Goal: Information Seeking & Learning: Learn about a topic

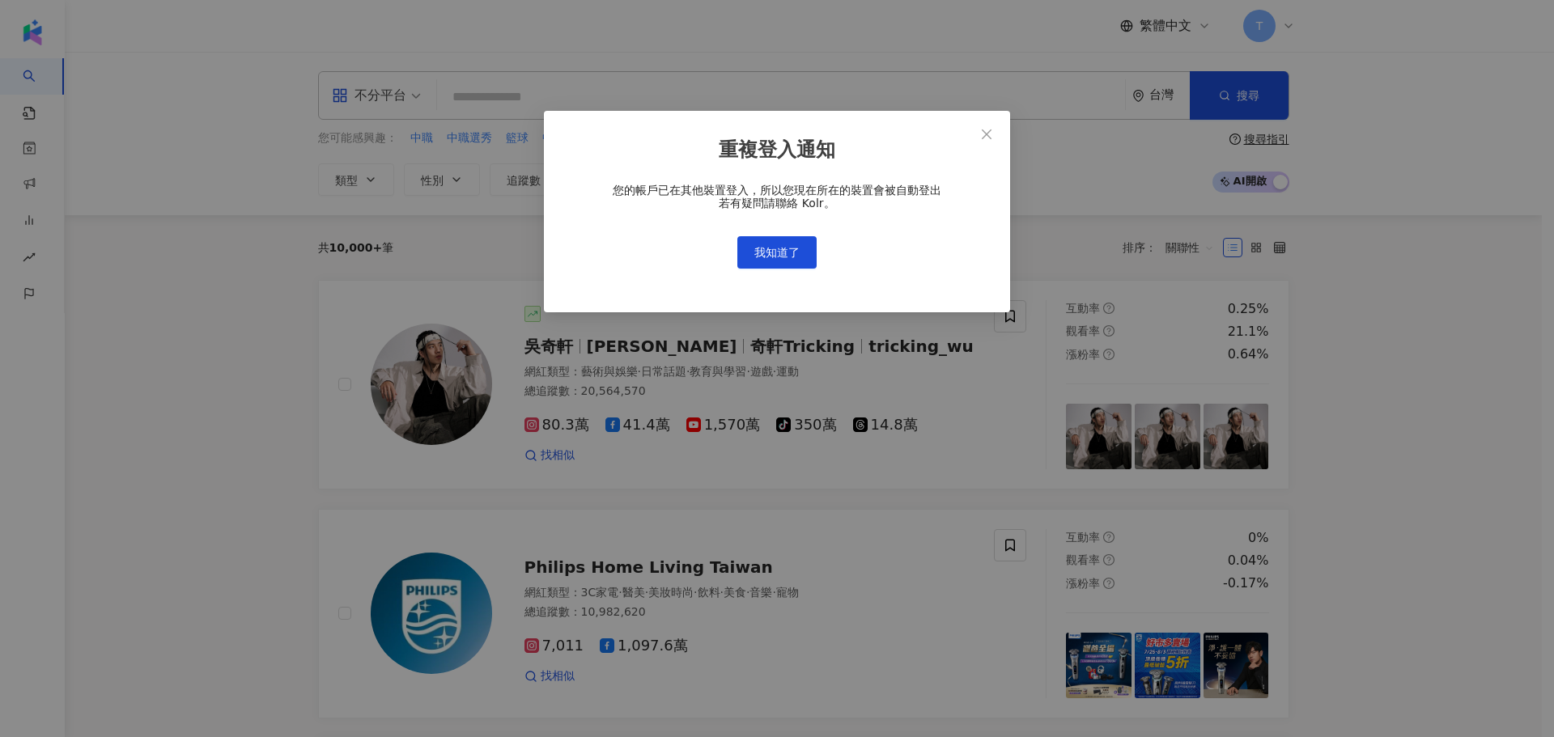
click at [768, 274] on div "重複登入通知 您的帳戶已在其他裝置登入，所以您現在所在的裝置會被自動登出 若有疑問請聯絡 Kolr。 我知道了" at bounding box center [777, 212] width 466 height 202
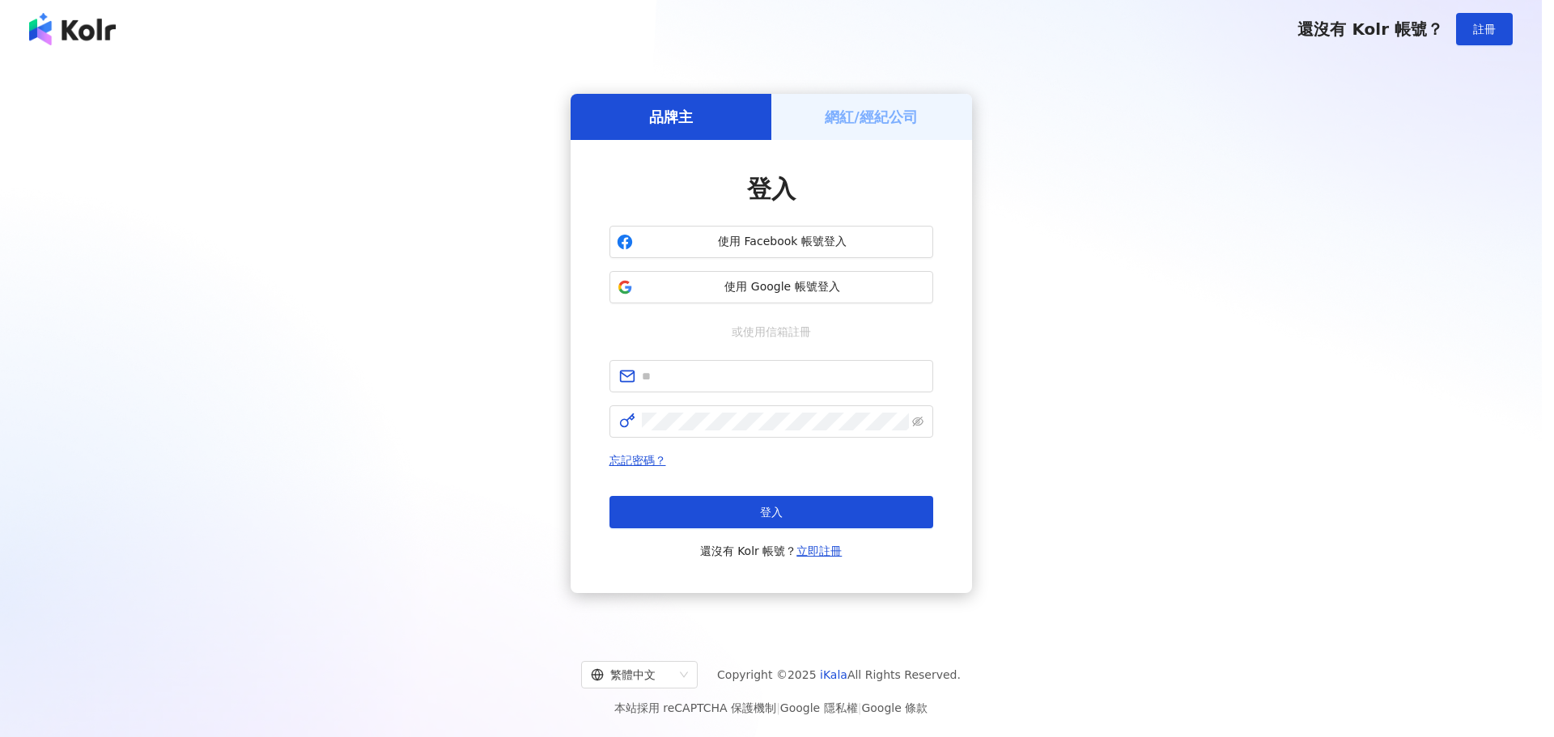
click at [780, 249] on div "重複登入通知 您的帳戶已在其他裝置登入，所以您現在所在的裝置會被自動登出 若有疑問請聯絡 Kolr。 我知道了" at bounding box center [777, 368] width 1554 height 737
type input "**********"
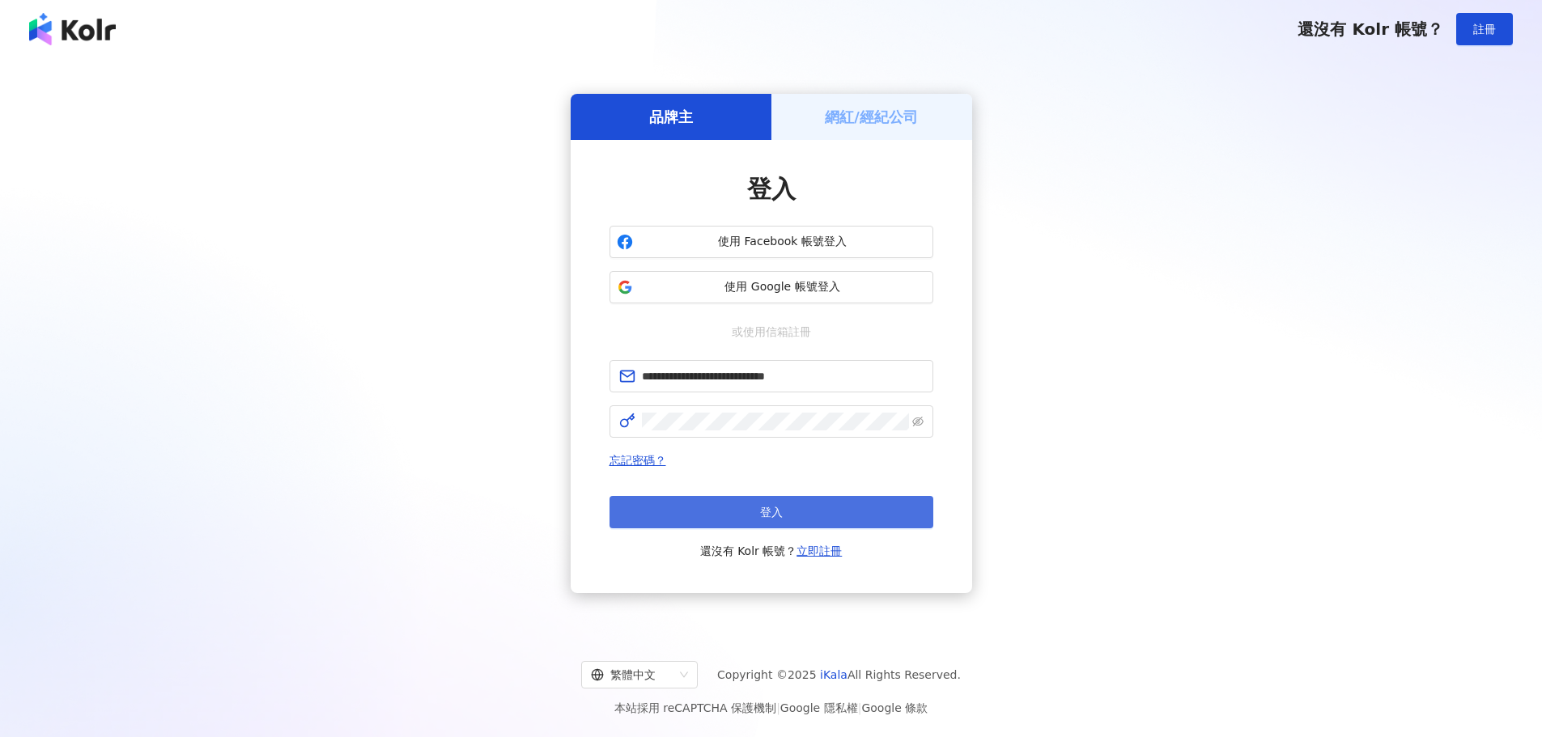
click at [758, 508] on button "登入" at bounding box center [771, 512] width 324 height 32
type input "**********"
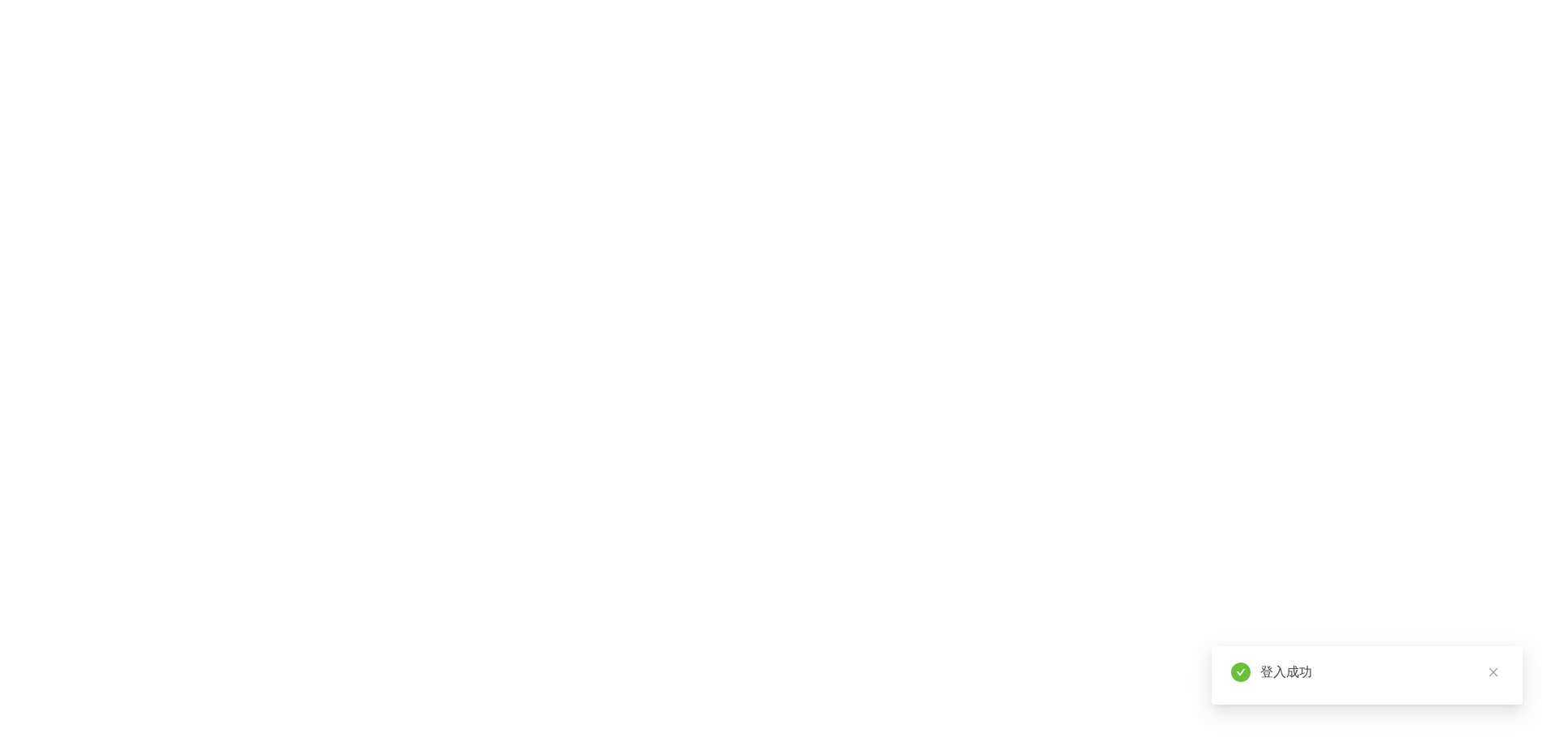
click at [758, 507] on div at bounding box center [771, 368] width 1542 height 737
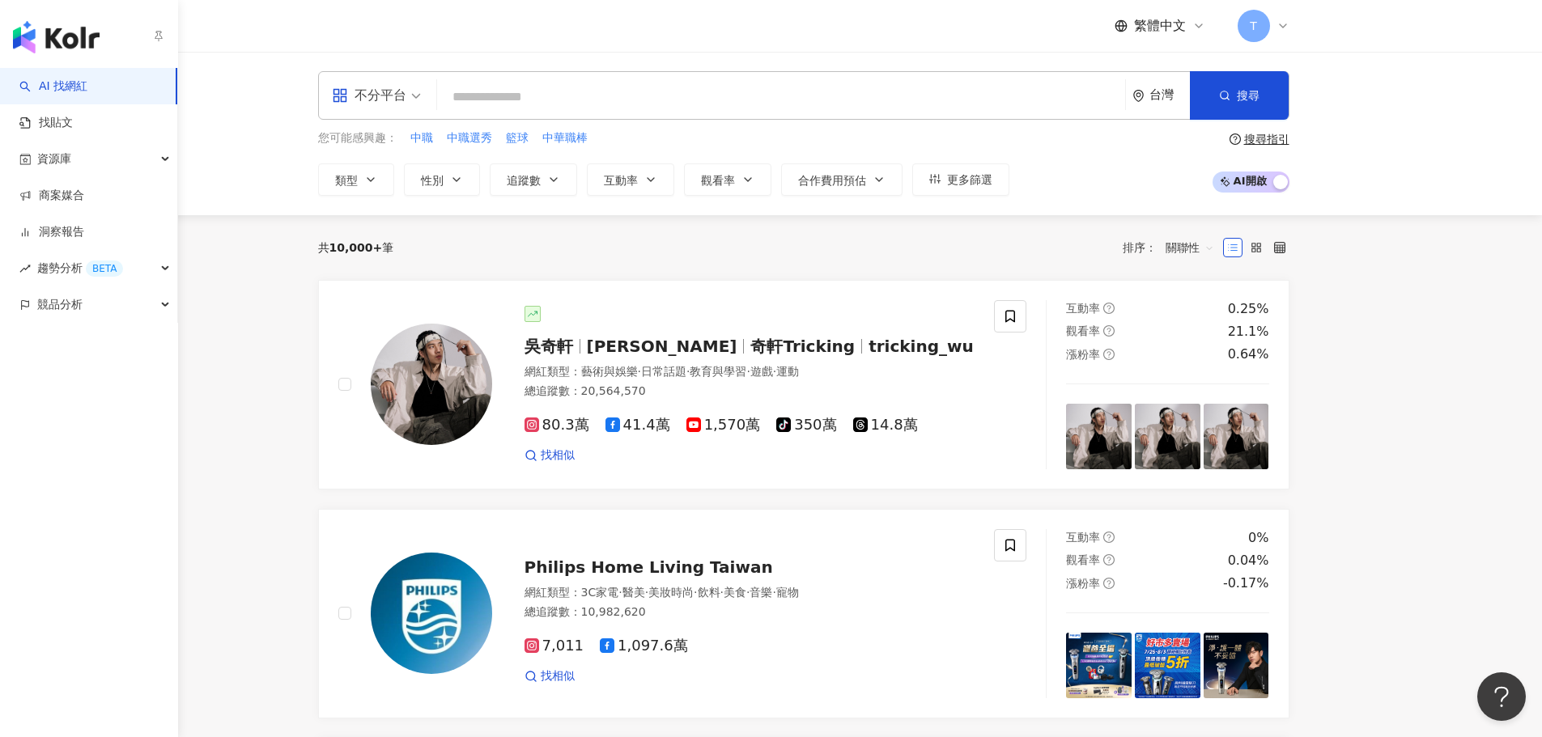
click at [38, 79] on link "AI 找網紅" at bounding box center [53, 87] width 68 height 16
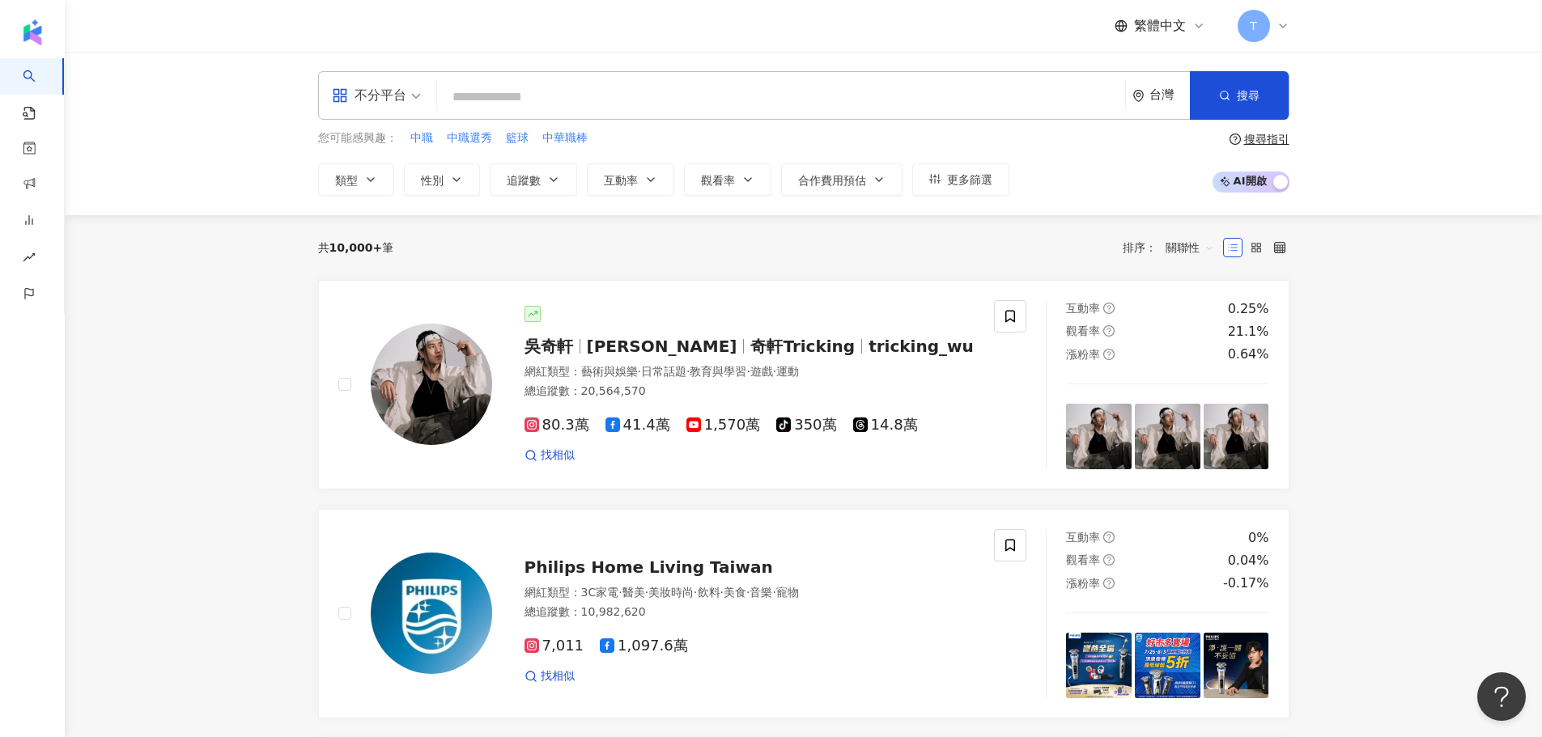
click at [494, 91] on input "search" at bounding box center [781, 97] width 675 height 31
paste input "*****"
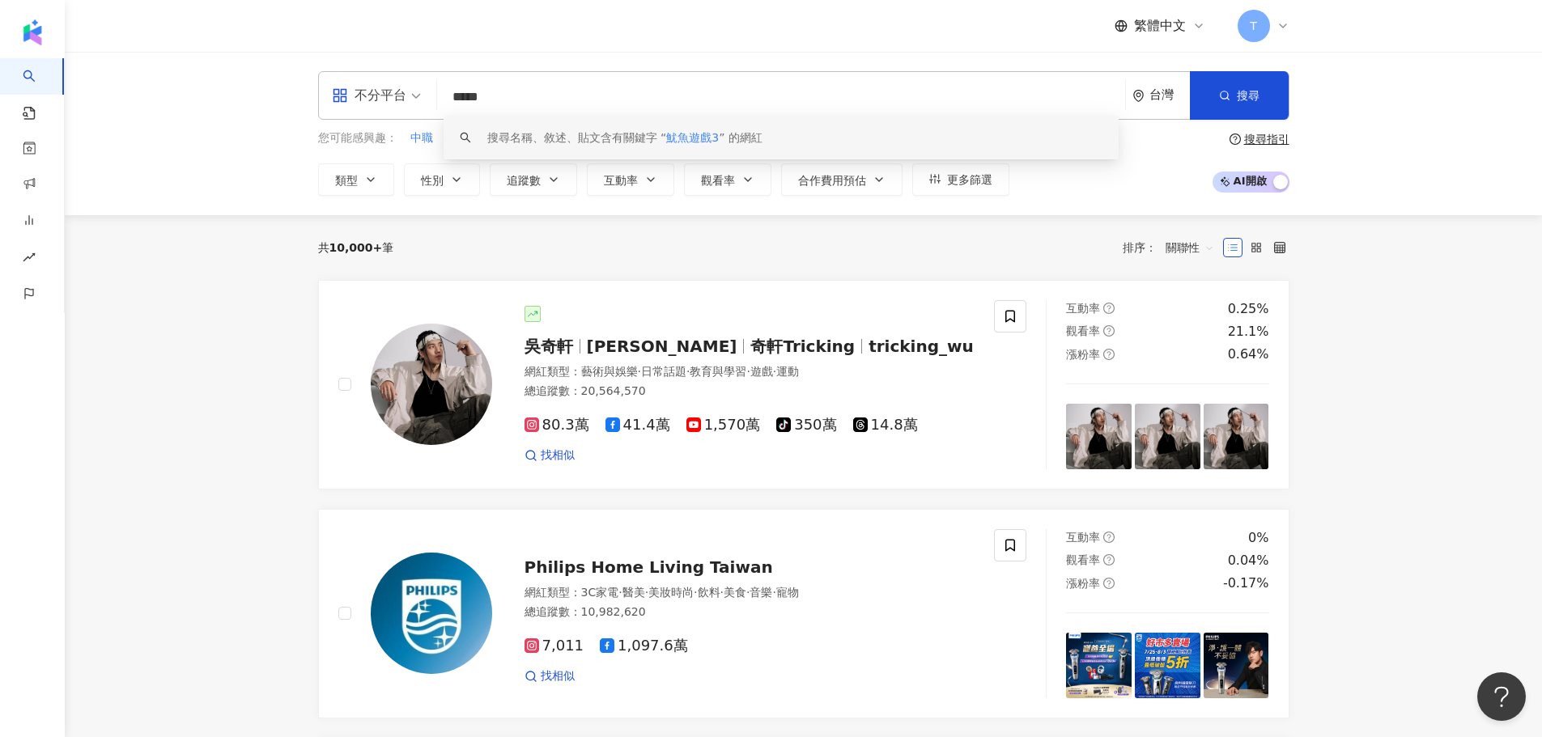
type input "*****"
click at [520, 223] on div "共 10,000+ 筆 排序： 關聯性" at bounding box center [803, 247] width 971 height 65
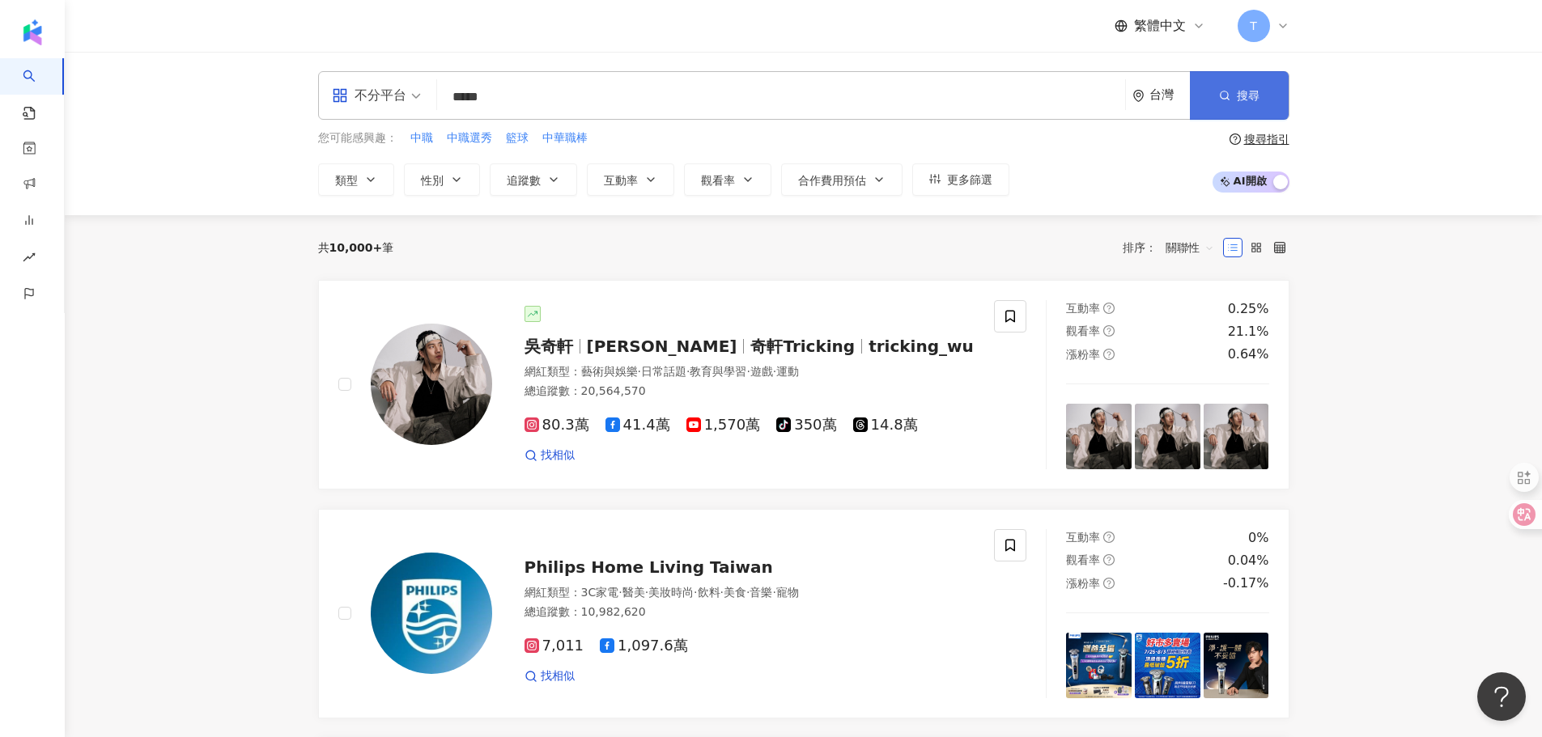
click at [1208, 111] on button "搜尋" at bounding box center [1239, 95] width 99 height 49
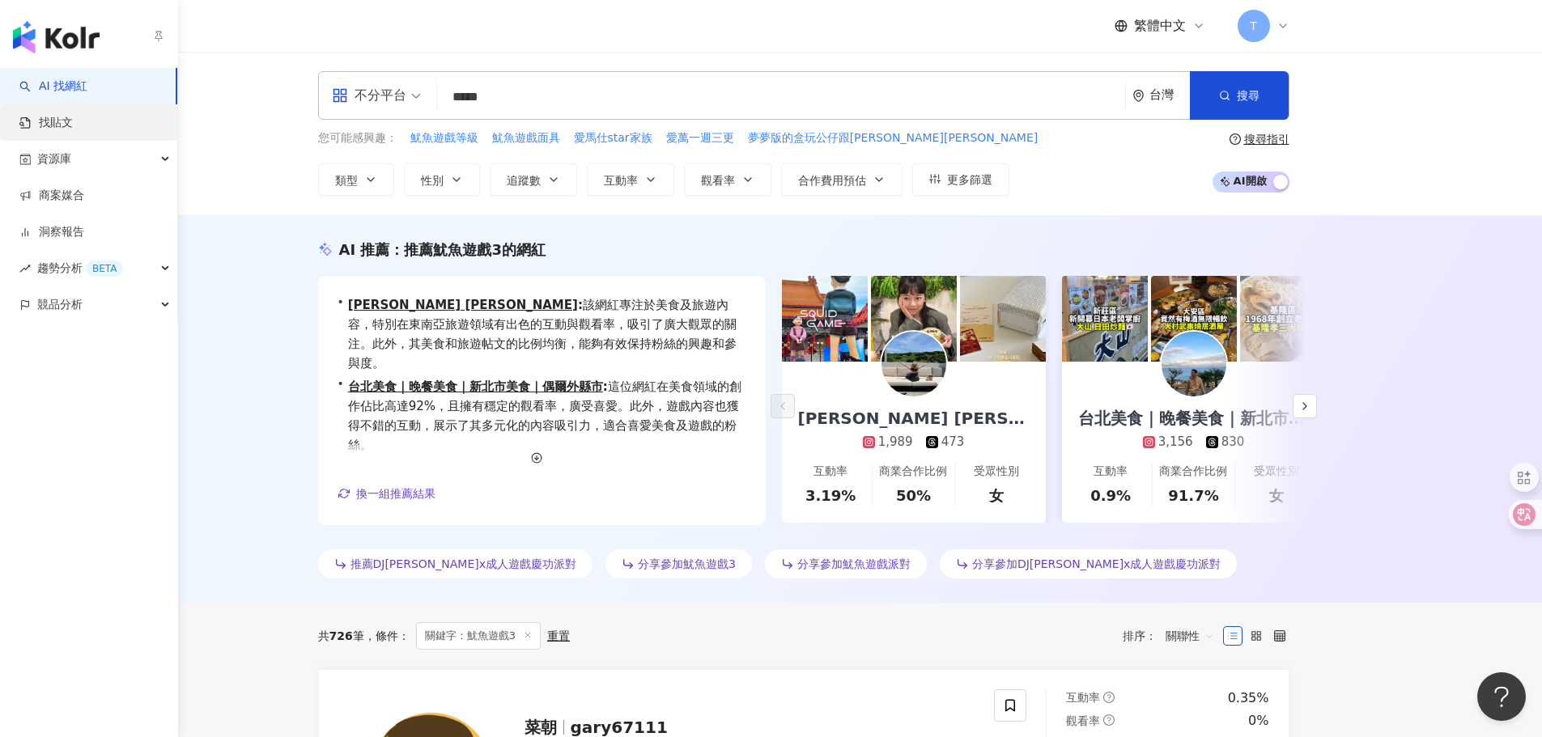
click at [49, 131] on link "找貼文" at bounding box center [45, 123] width 53 height 16
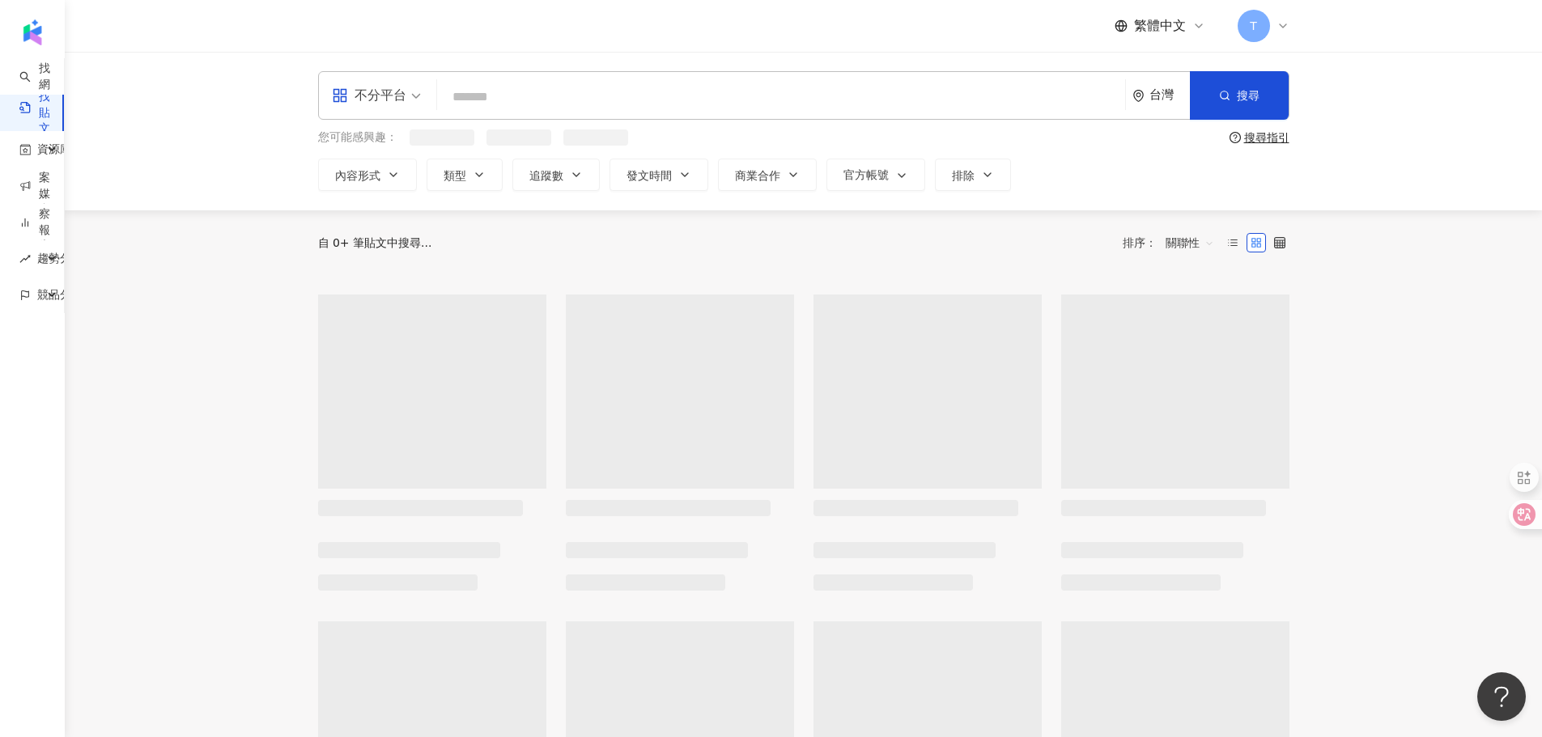
click at [618, 100] on input "search" at bounding box center [781, 96] width 675 height 35
paste input "*****"
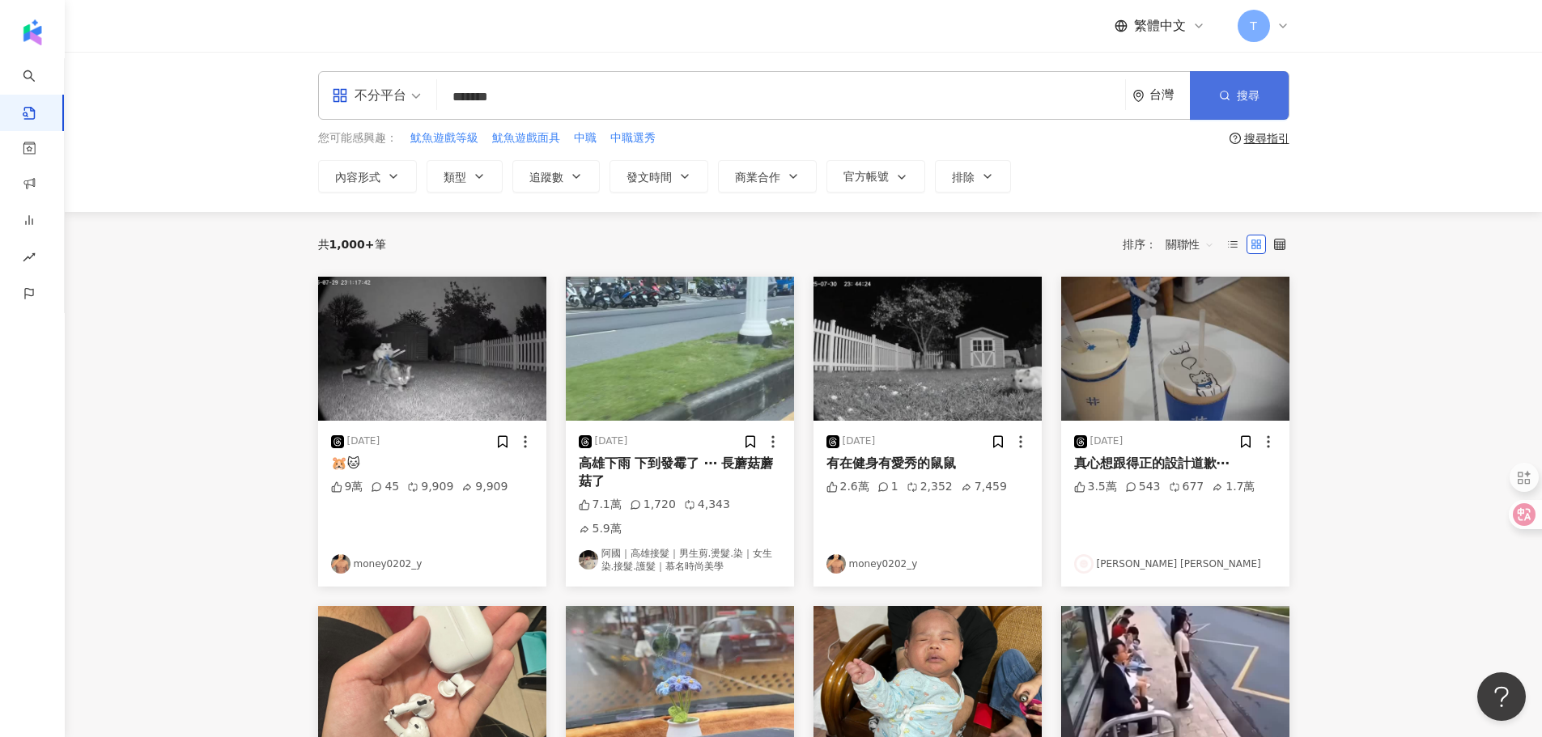
click at [1206, 91] on button "搜尋" at bounding box center [1239, 95] width 99 height 49
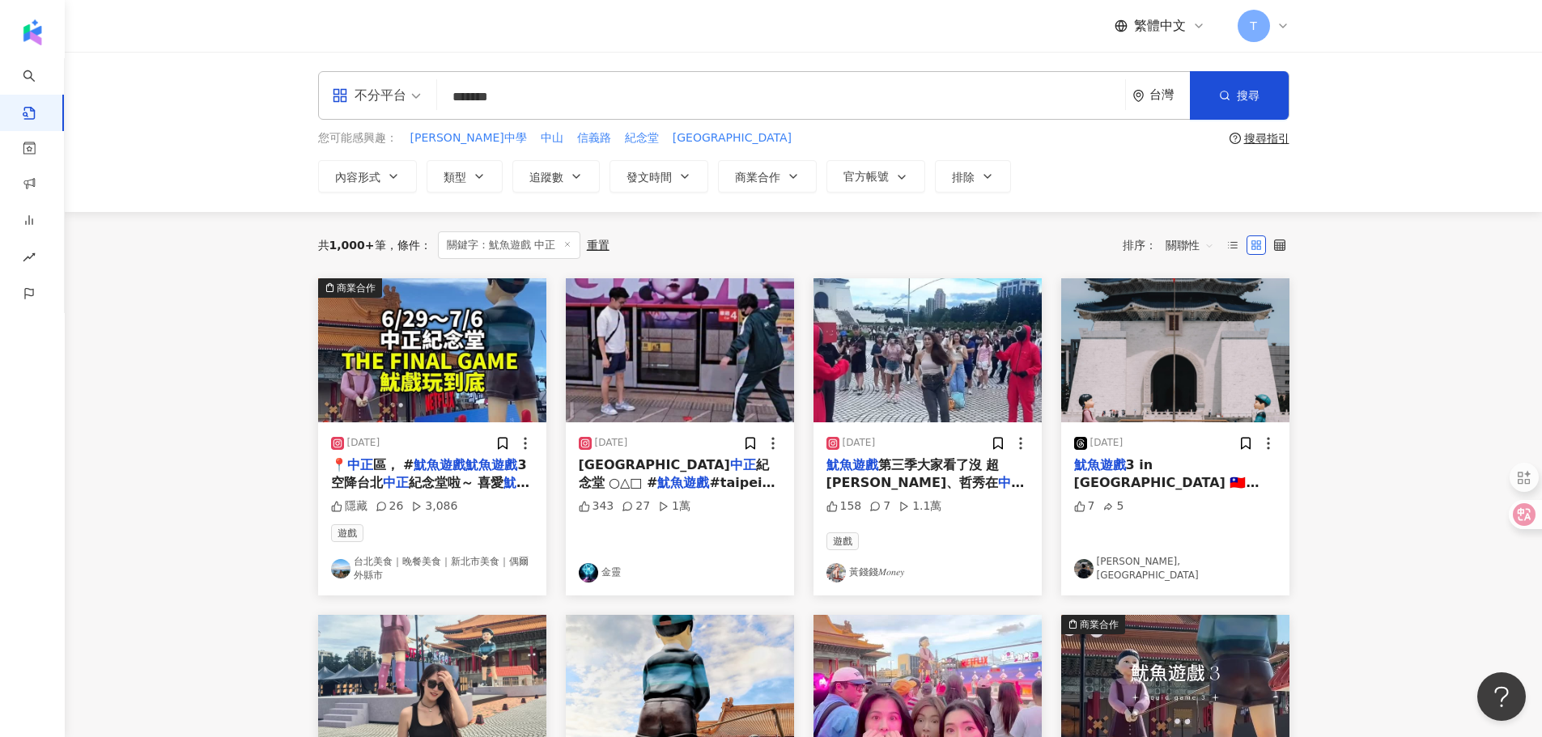
click at [478, 351] on img at bounding box center [432, 350] width 228 height 144
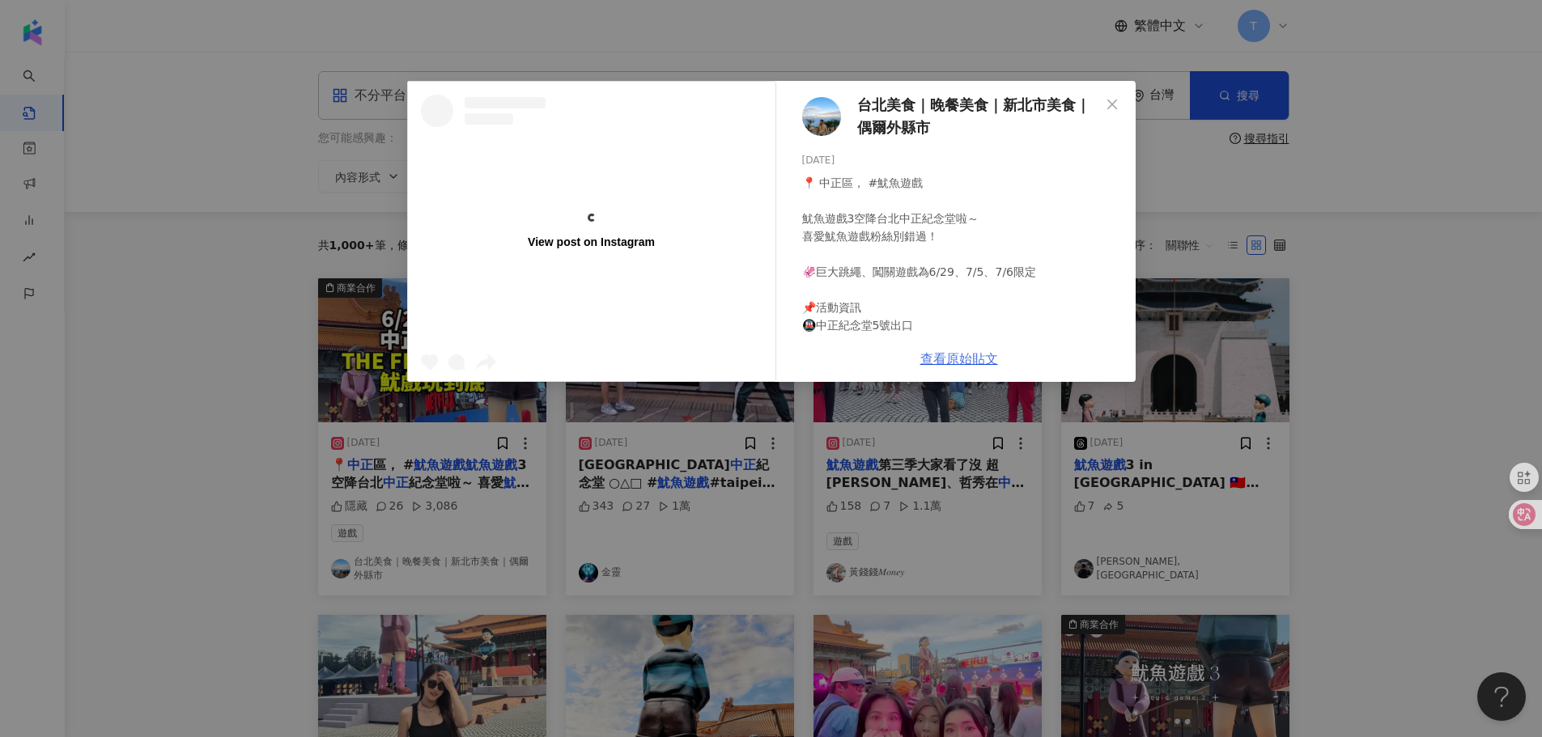
click at [935, 355] on link "查看原始貼文" at bounding box center [959, 358] width 78 height 15
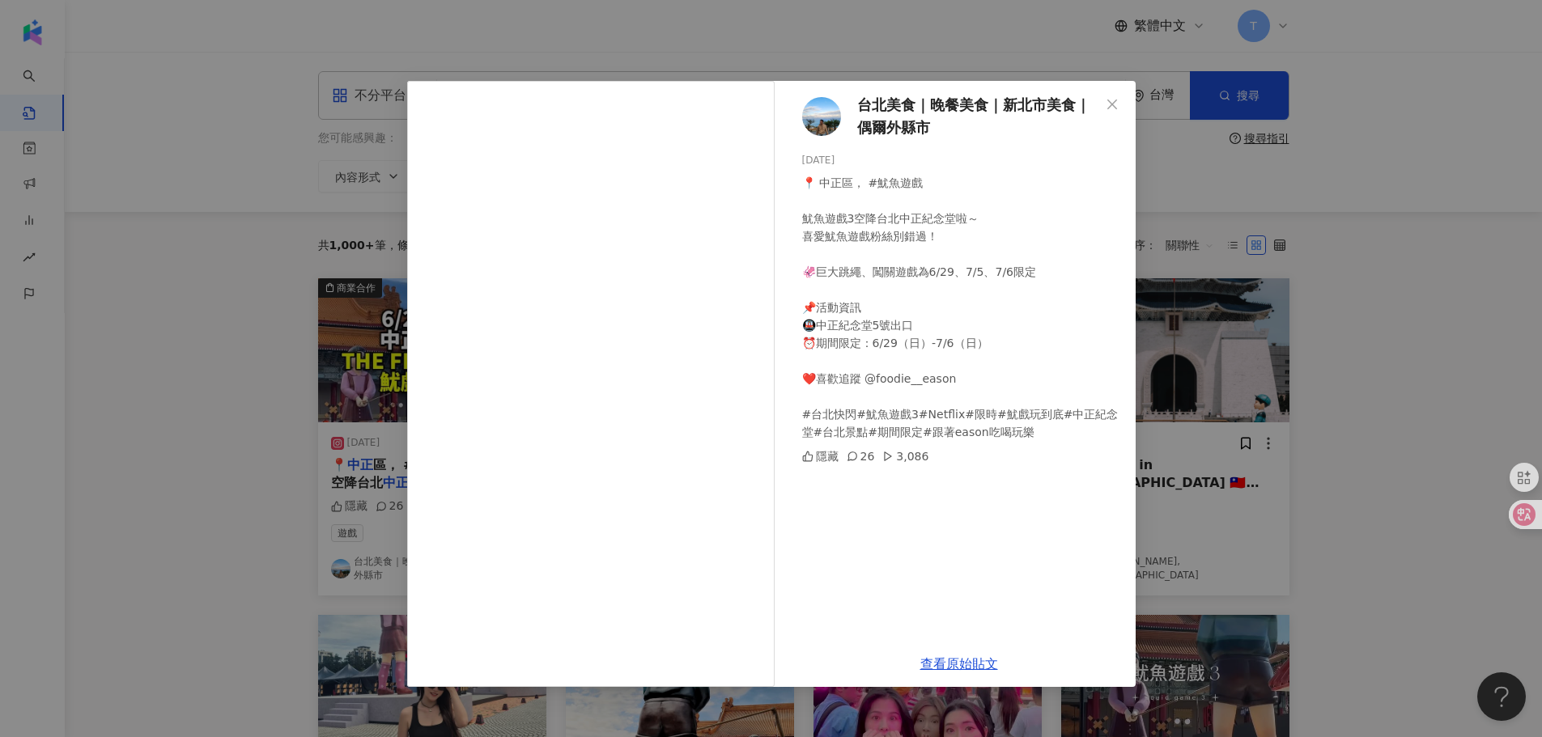
click at [1373, 324] on div "台北美食｜晚餐美食｜新北市美食｜偶爾外縣市 [DATE] 📍 中正區， #魷魚遊戲 ⁡ 魷魚遊戲3空降台北中正紀念堂啦～ 喜愛魷魚遊戲粉絲別錯過！ ⁡ 🦑巨大…" at bounding box center [771, 368] width 1542 height 737
click at [1112, 102] on input "*******" at bounding box center [781, 96] width 675 height 35
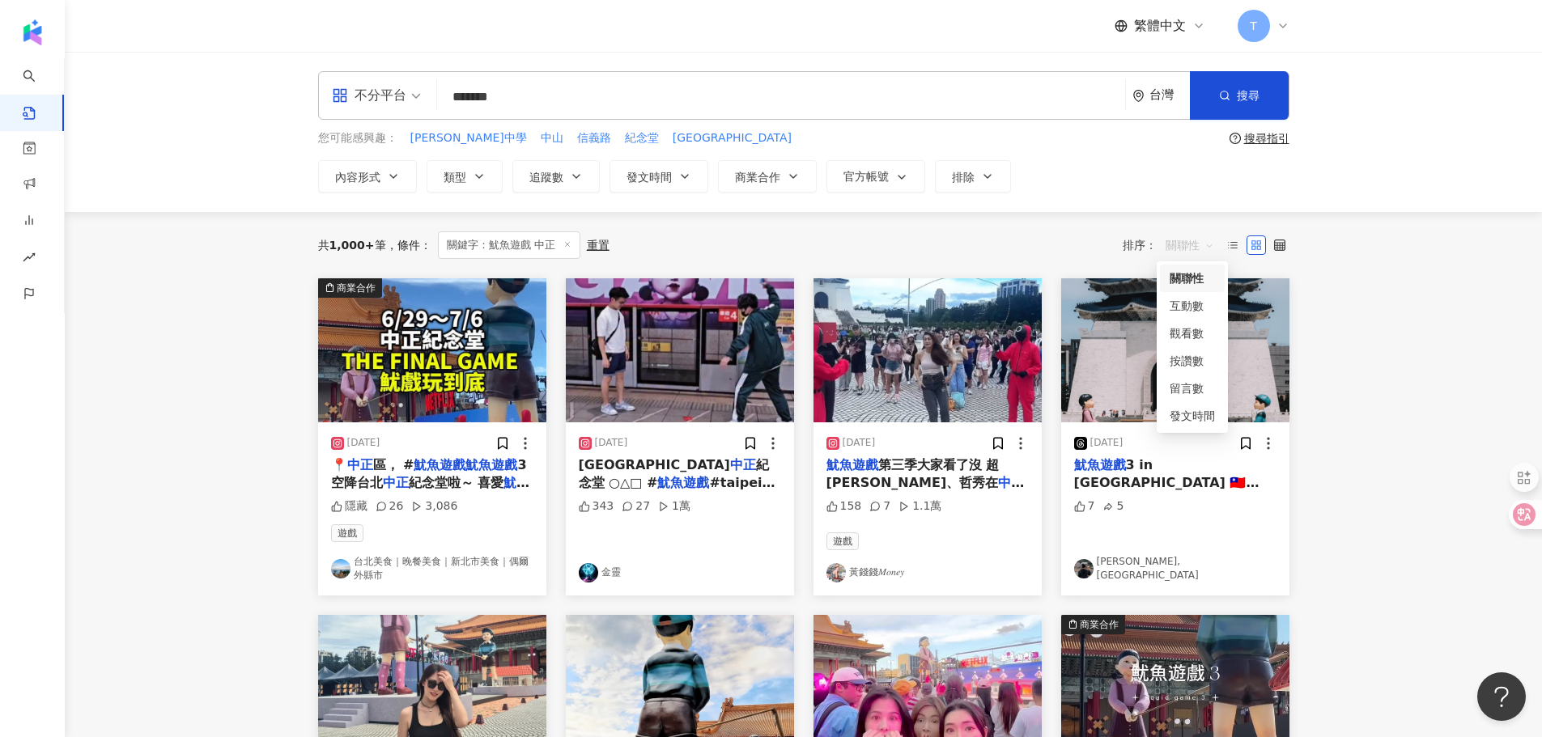
click at [1179, 256] on span "關聯性" at bounding box center [1189, 245] width 49 height 26
click at [1191, 299] on div "互動數" at bounding box center [1192, 306] width 45 height 18
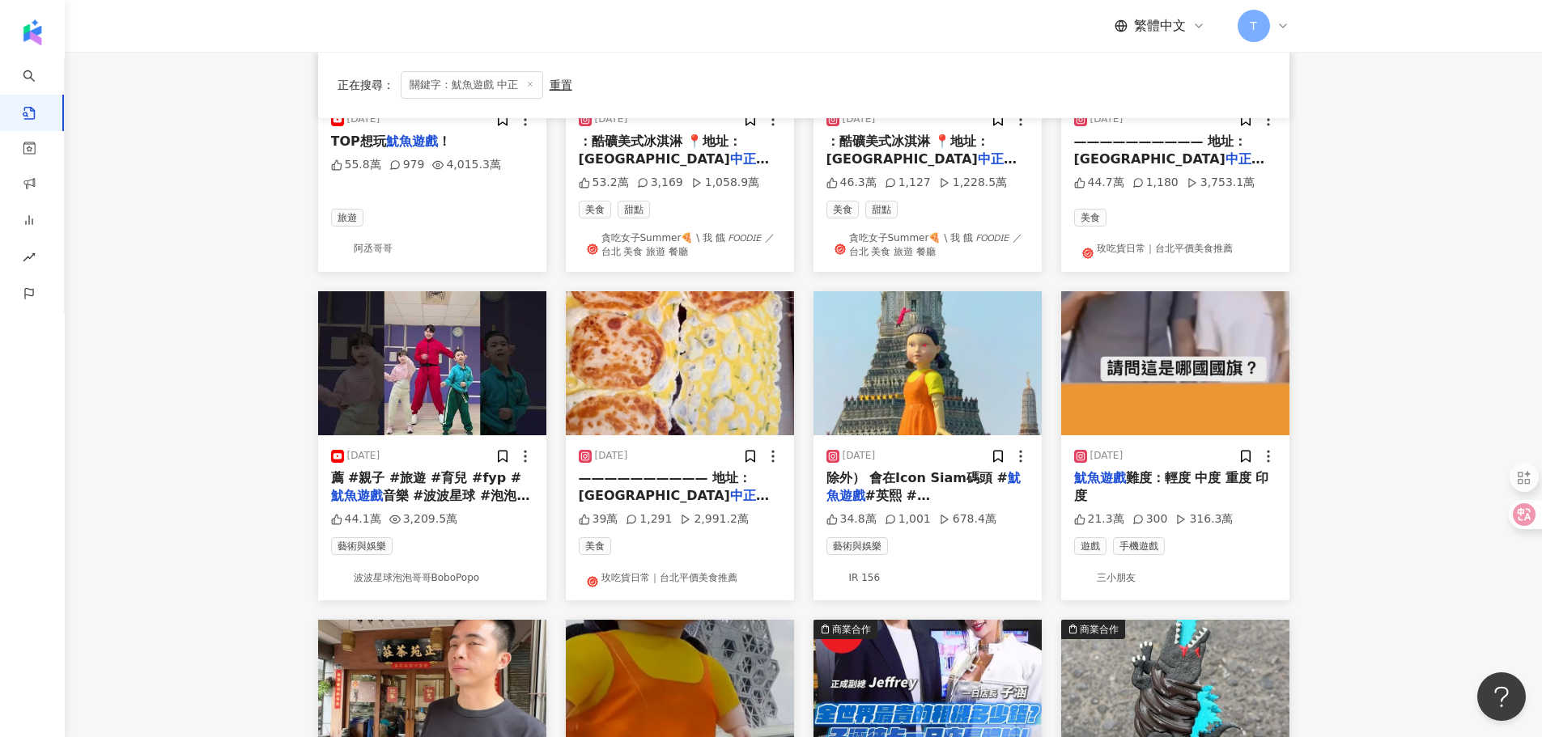
scroll to position [647, 0]
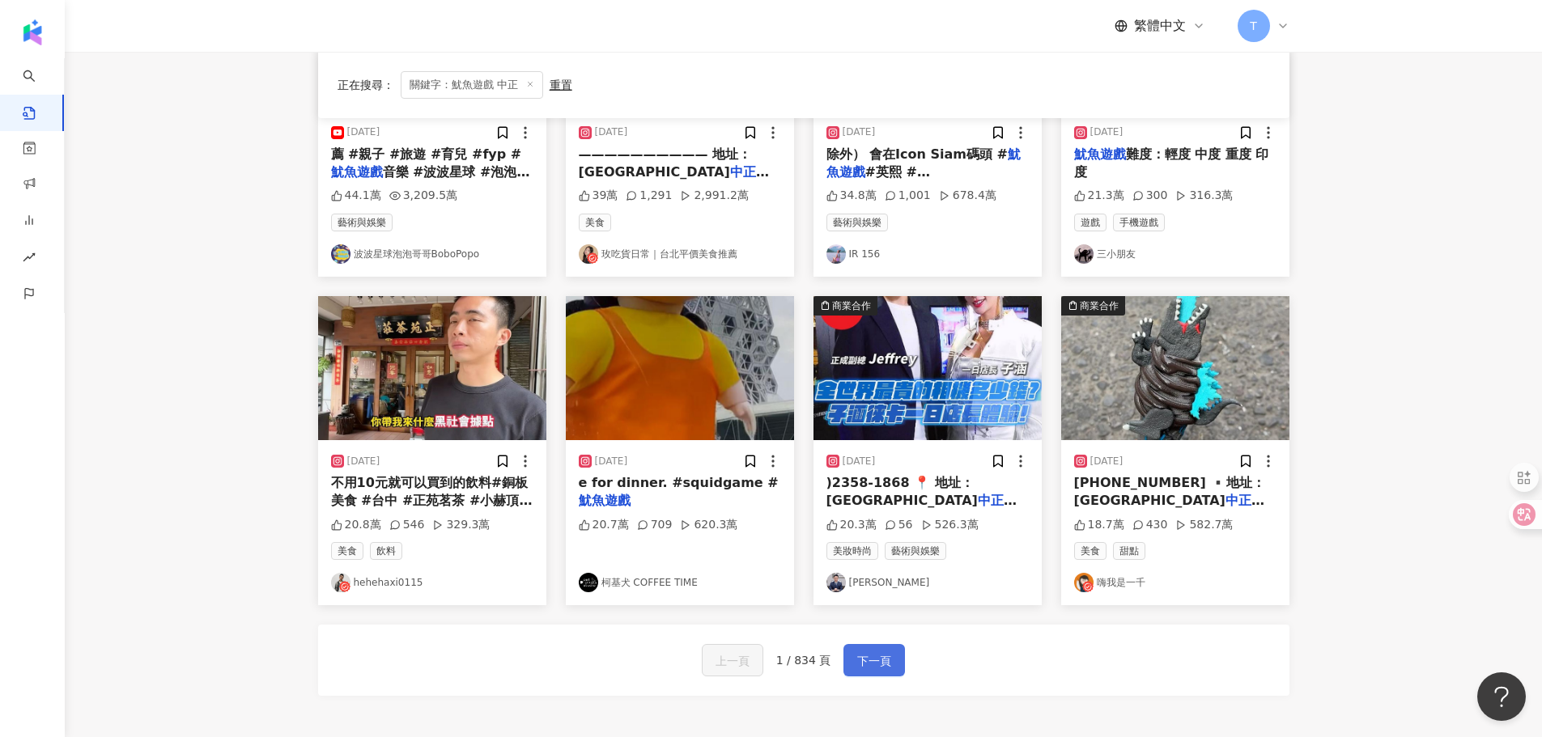
click at [893, 656] on button "下一頁" at bounding box center [874, 660] width 62 height 32
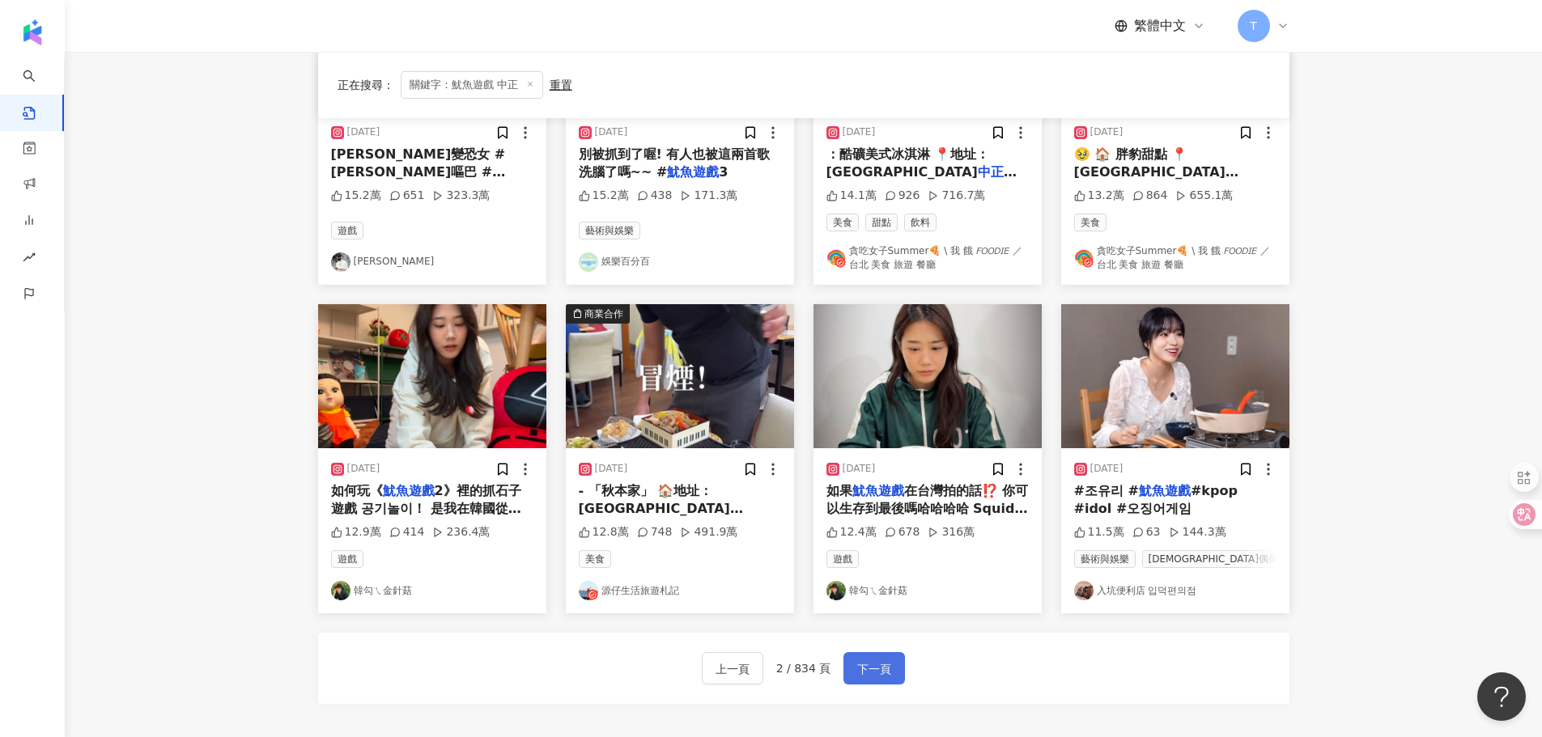
click at [873, 661] on span "下一頁" at bounding box center [874, 669] width 34 height 19
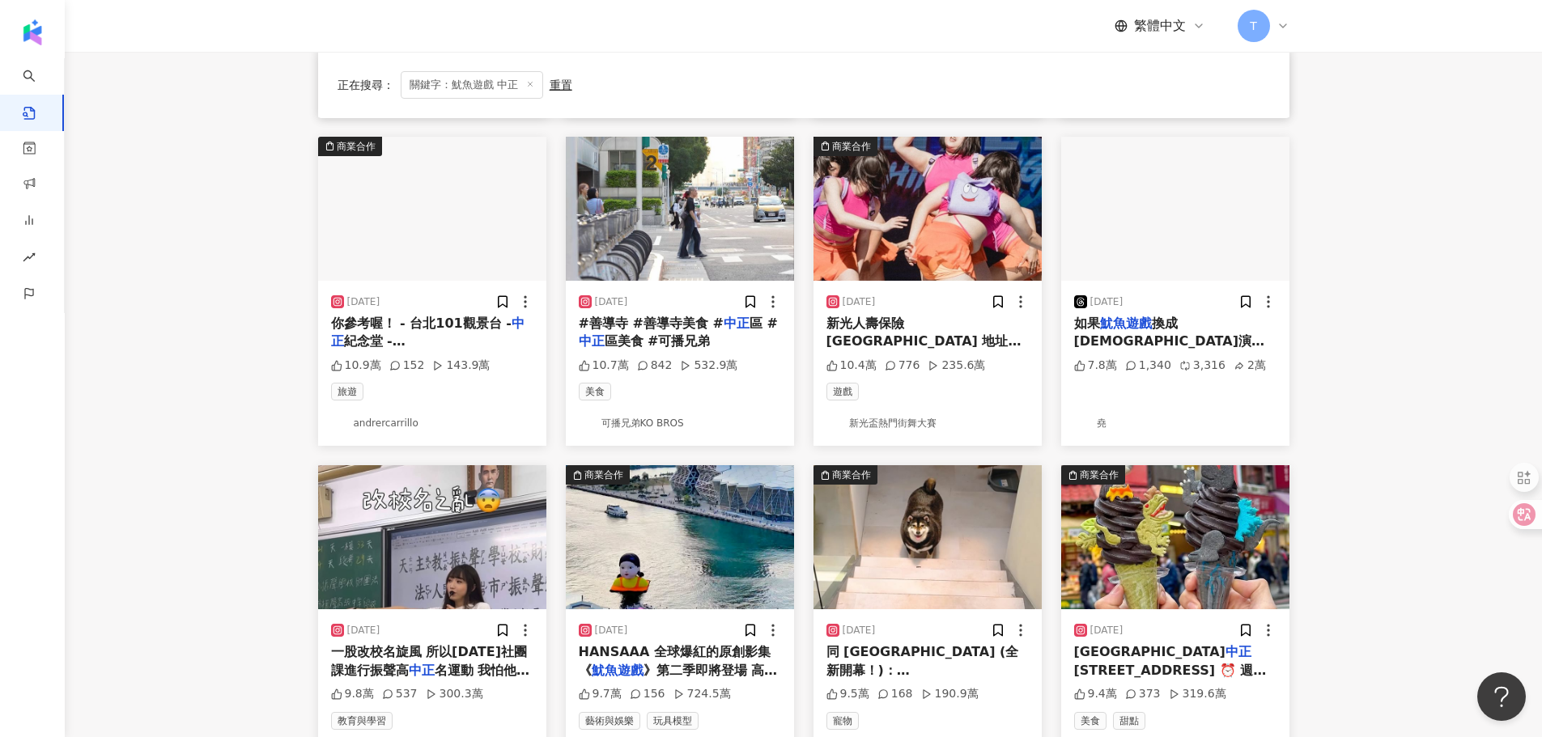
scroll to position [713, 0]
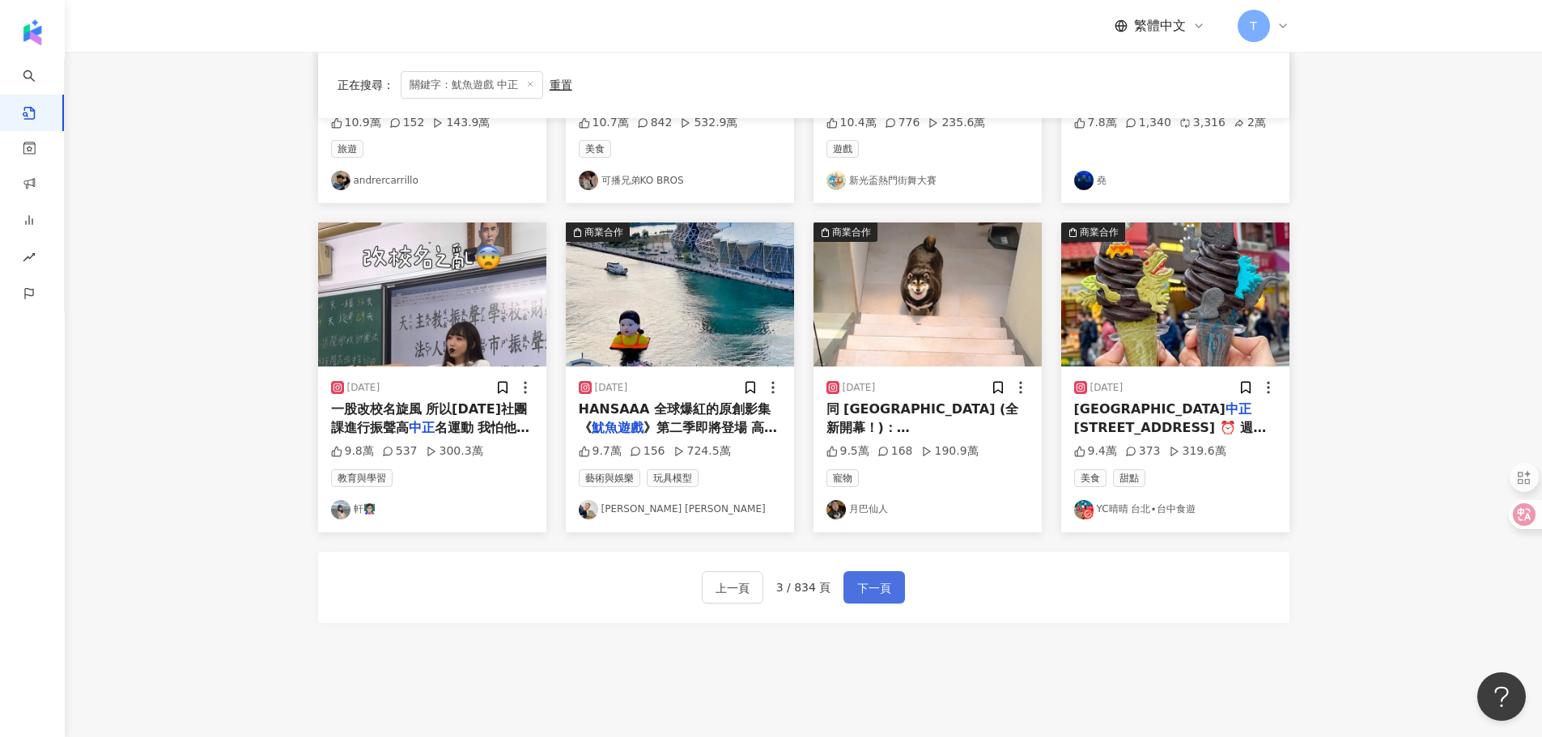
click at [872, 603] on button "下一頁" at bounding box center [874, 587] width 62 height 32
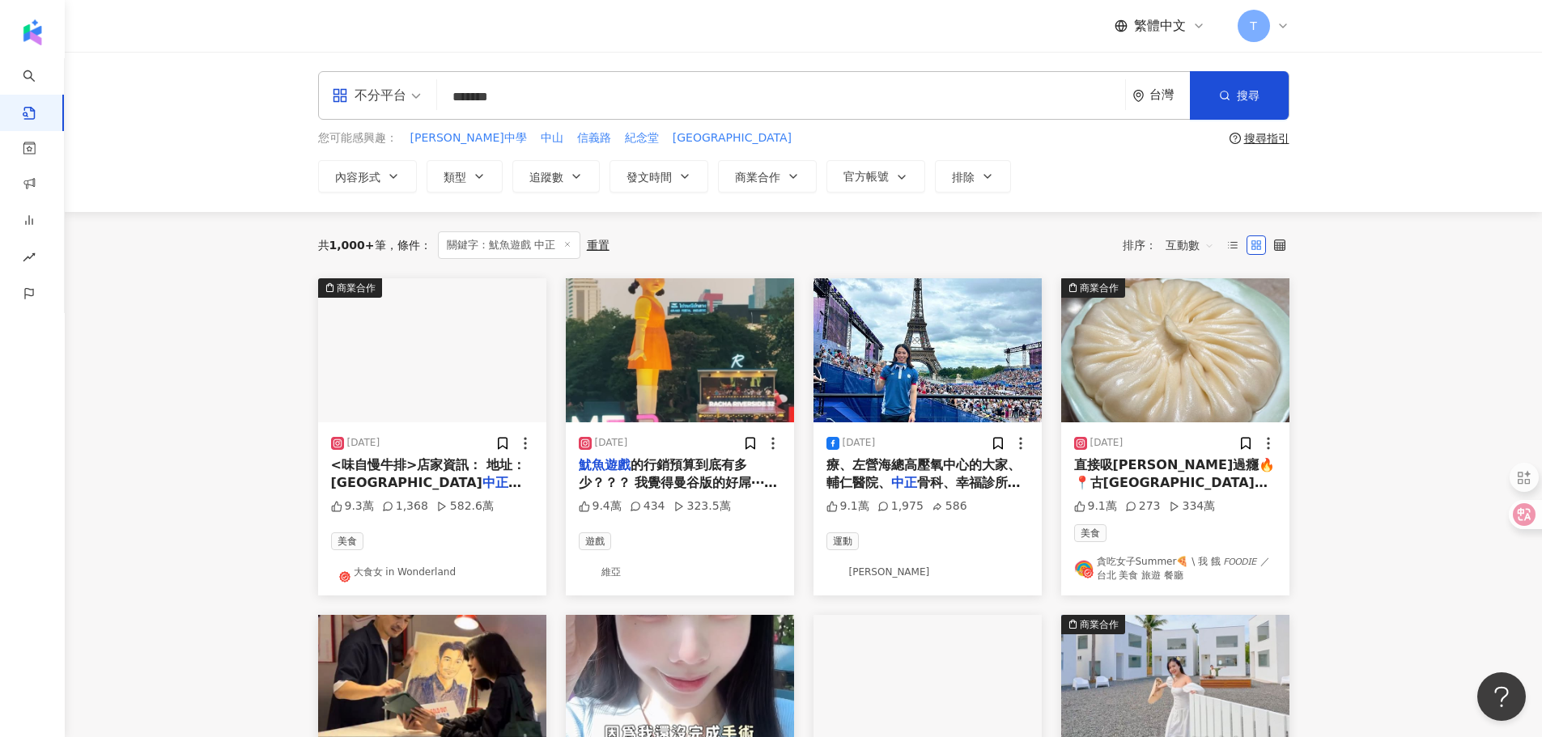
scroll to position [647, 0]
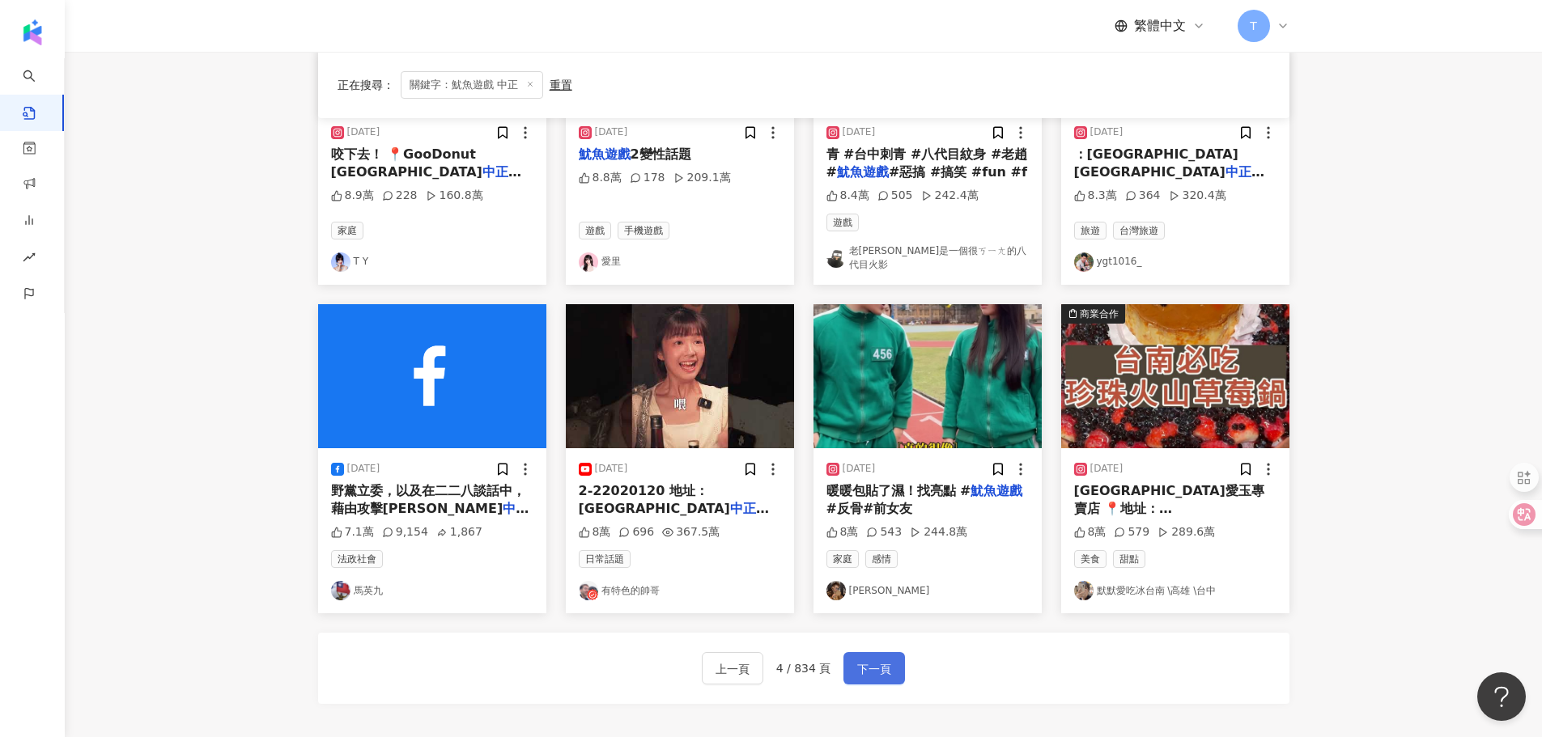
click at [873, 660] on span "下一頁" at bounding box center [874, 669] width 34 height 19
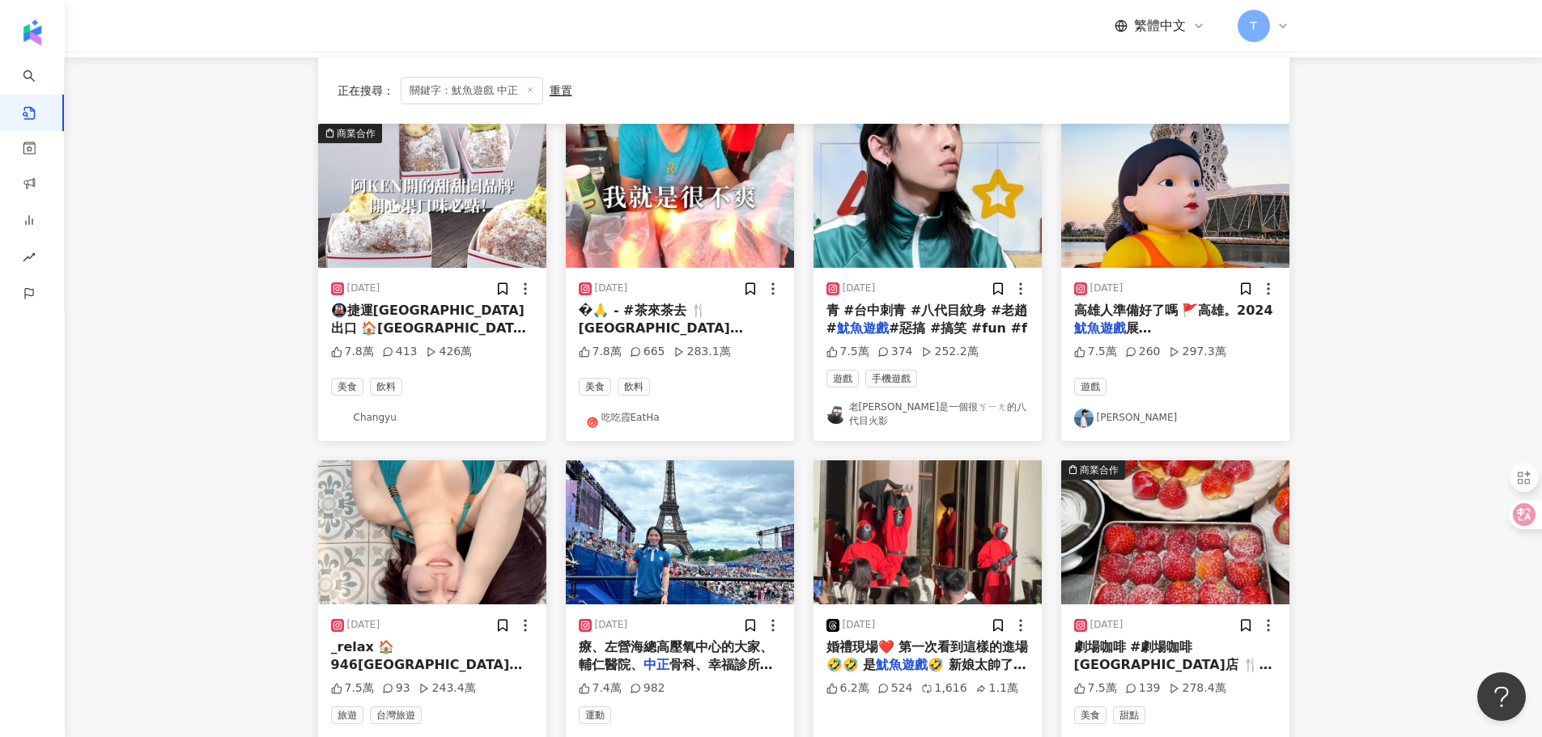
scroll to position [640, 0]
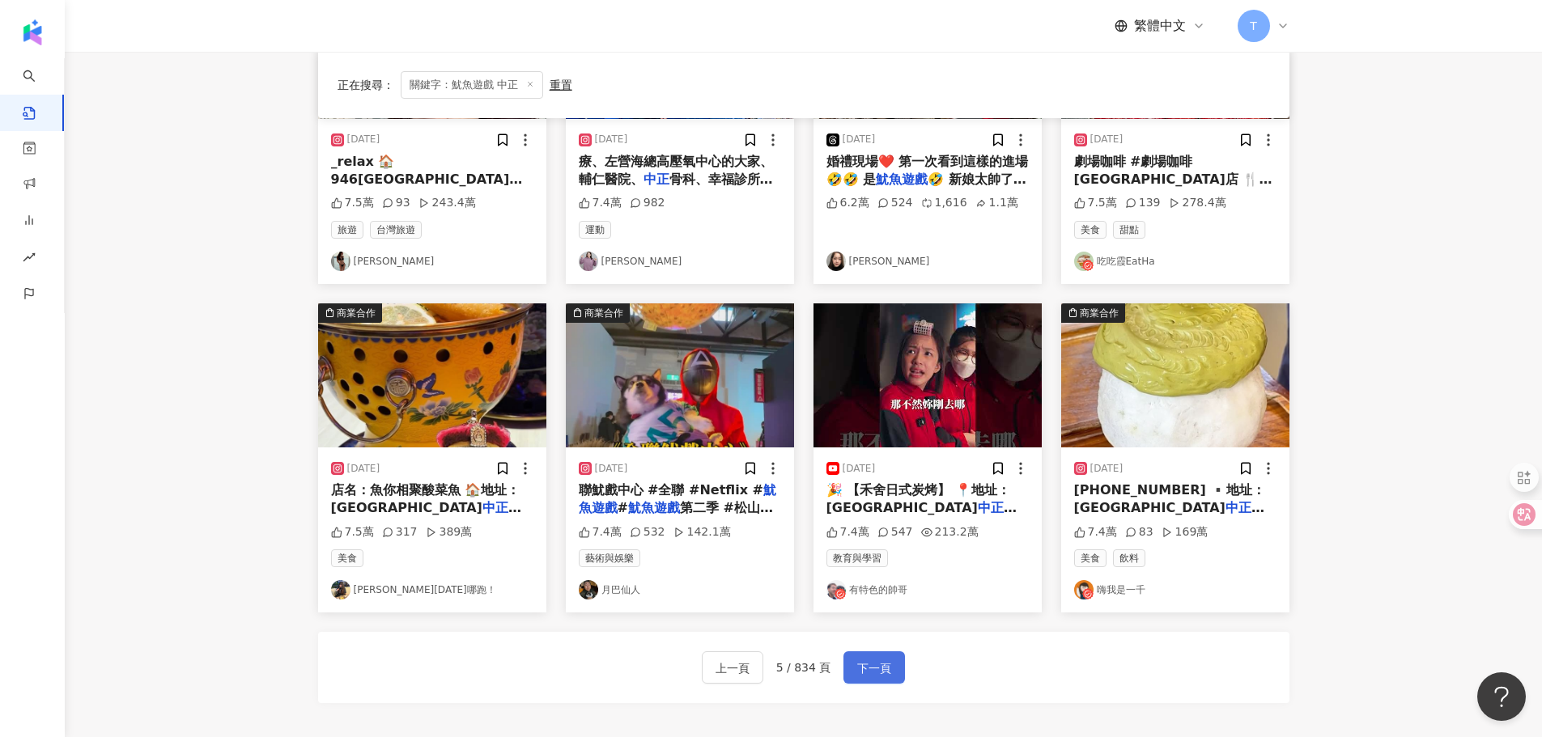
click at [884, 652] on button "下一頁" at bounding box center [874, 668] width 62 height 32
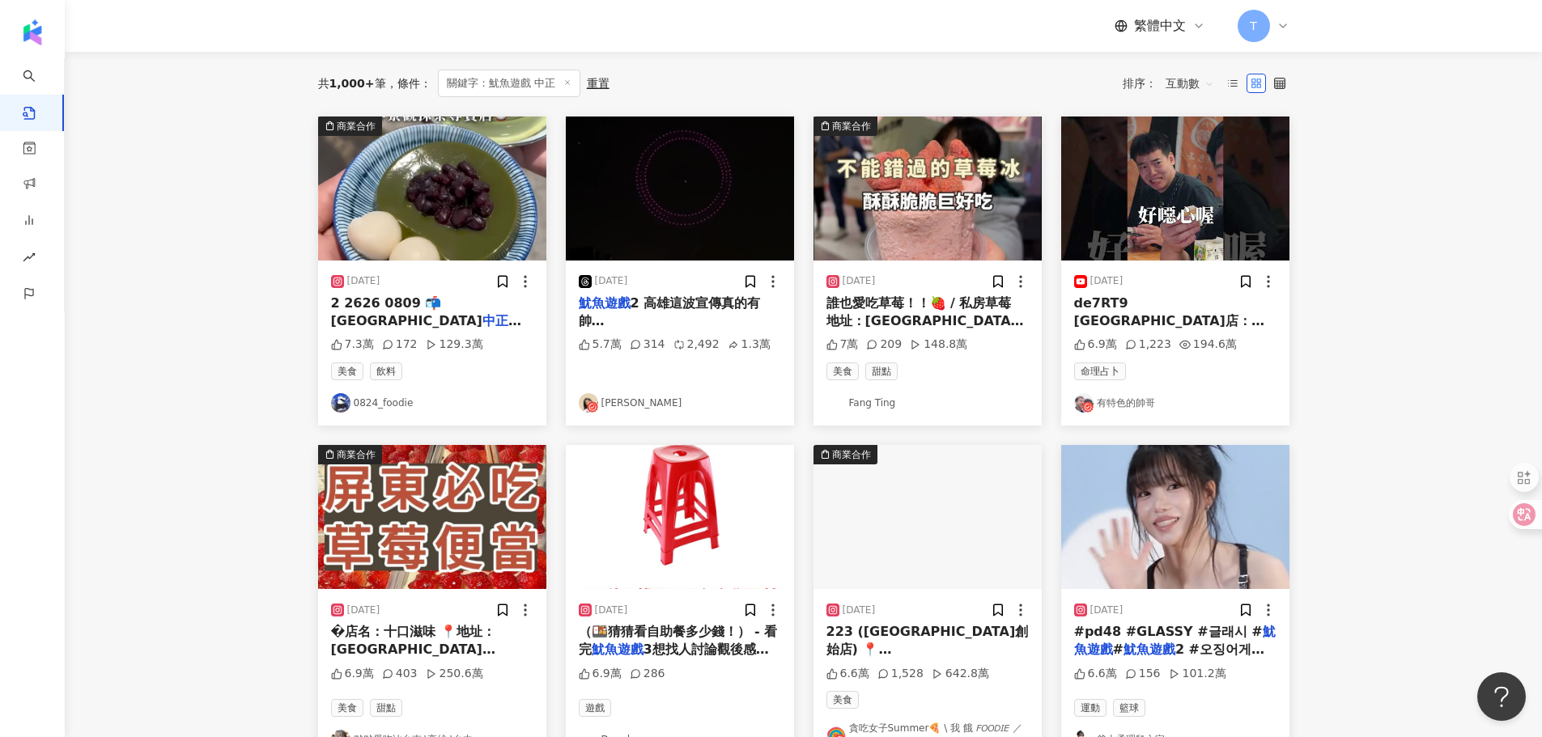
scroll to position [0, 0]
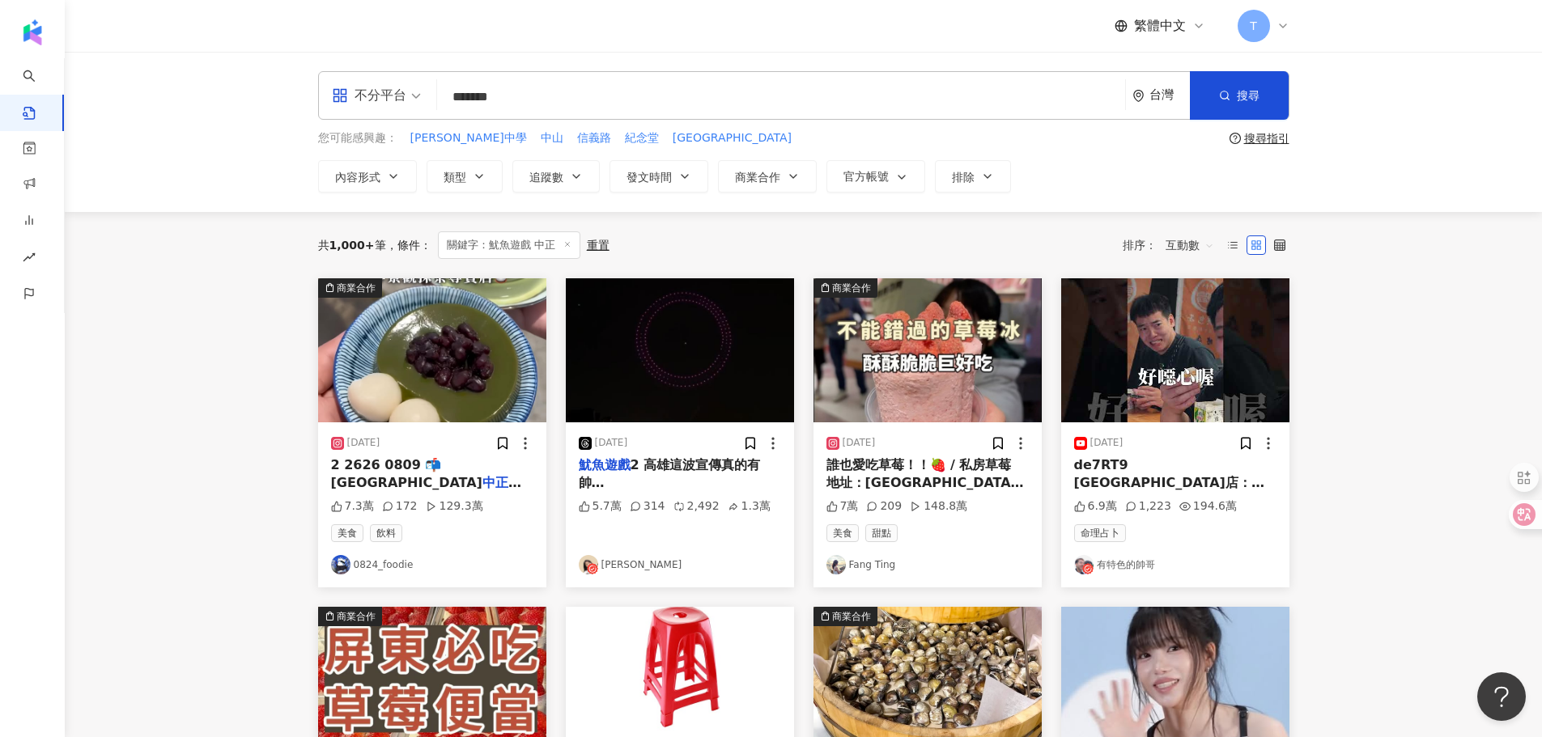
click at [503, 92] on input "*******" at bounding box center [781, 96] width 675 height 35
type input "*********"
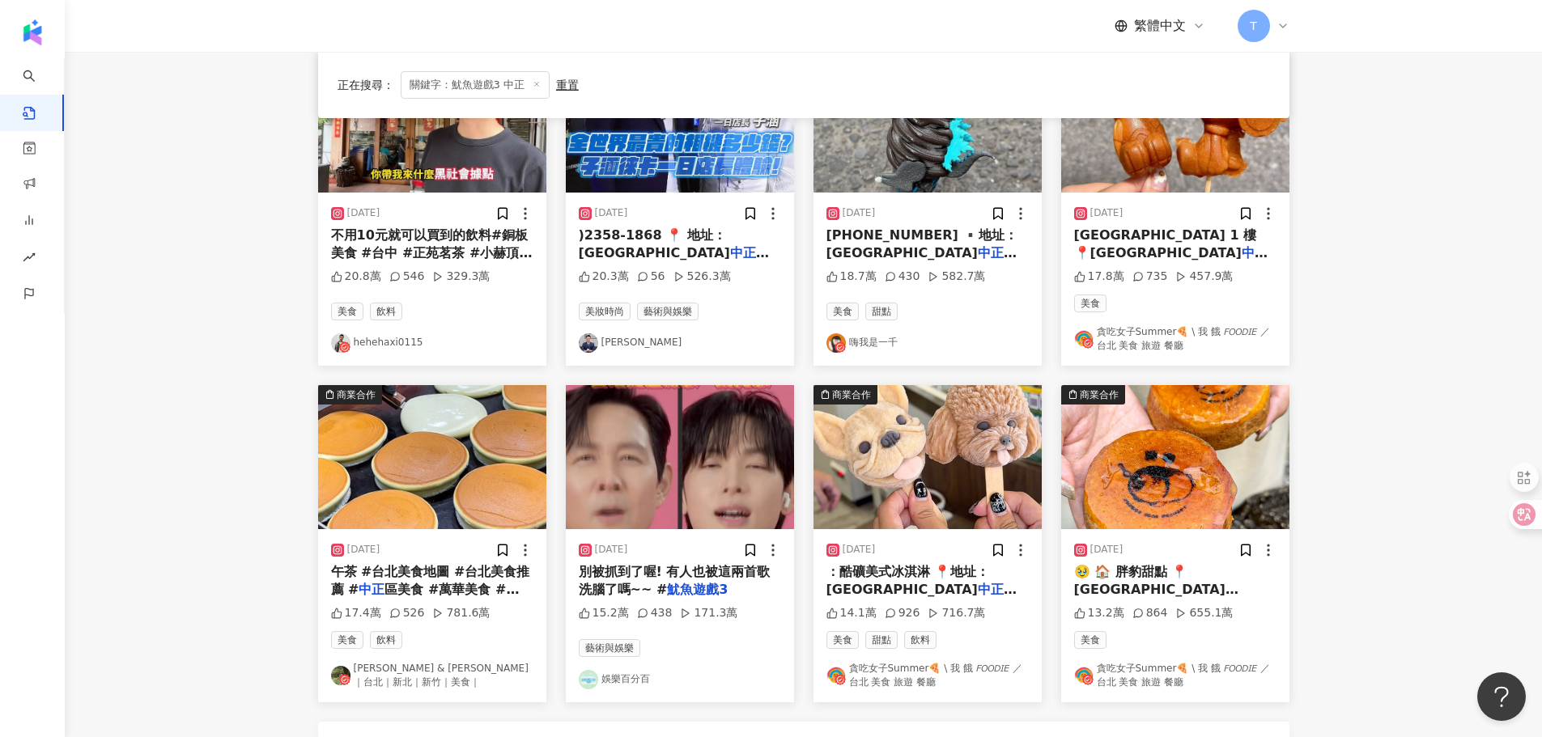
scroll to position [728, 0]
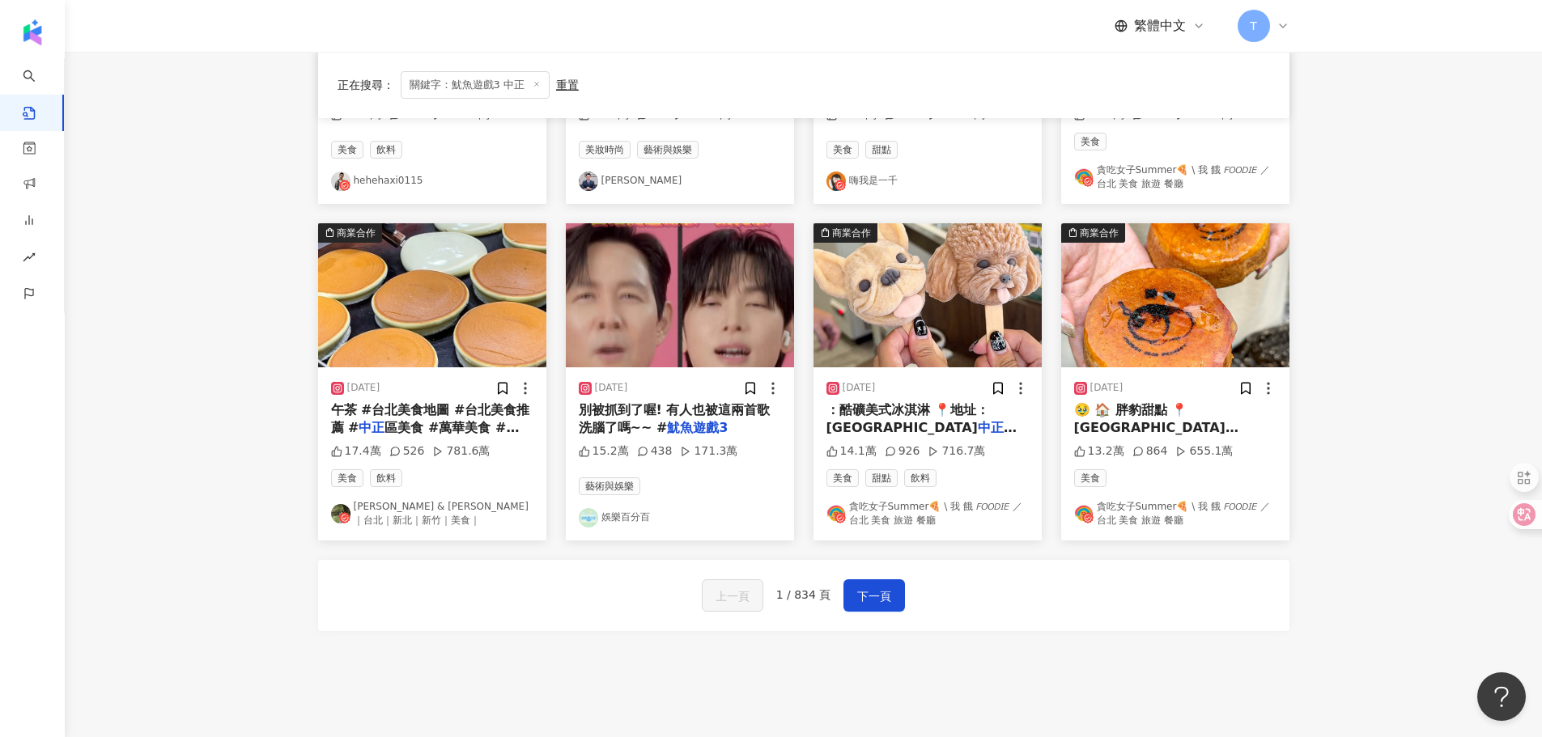
click at [907, 582] on div "上一頁 1 / 834 頁 下一頁" at bounding box center [803, 595] width 971 height 71
click at [889, 590] on button "下一頁" at bounding box center [874, 596] width 62 height 32
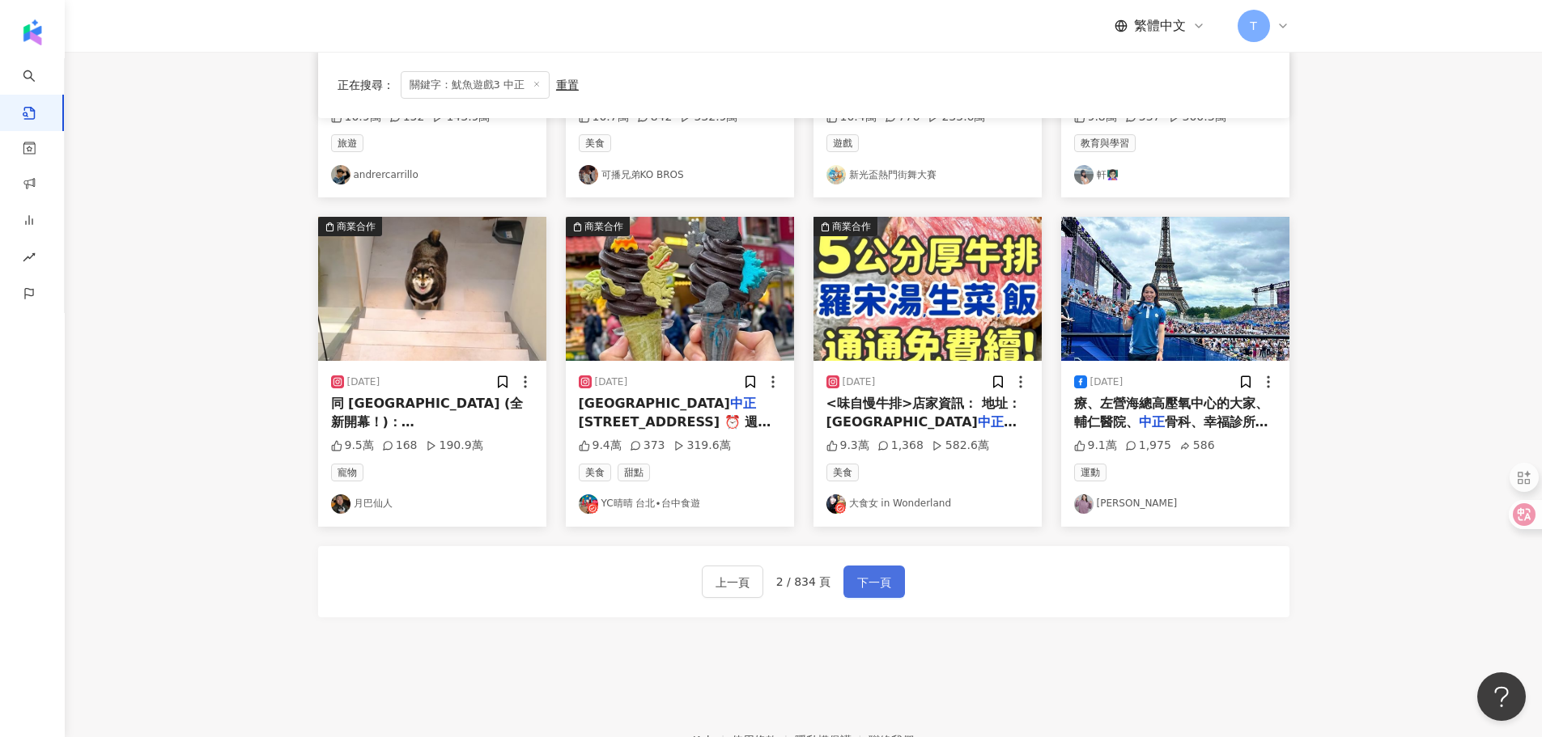
scroll to position [705, 0]
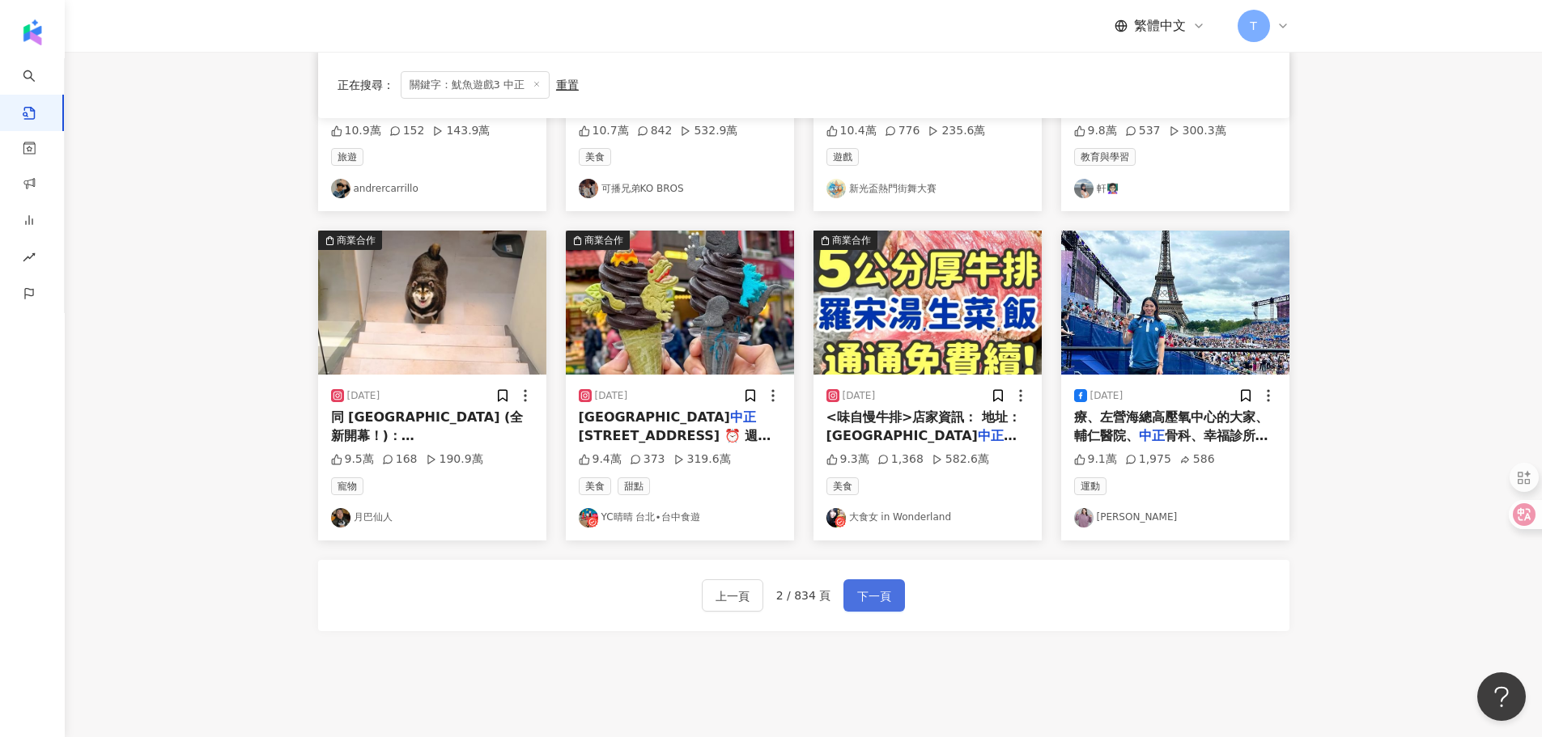
click at [889, 590] on button "下一頁" at bounding box center [874, 596] width 62 height 32
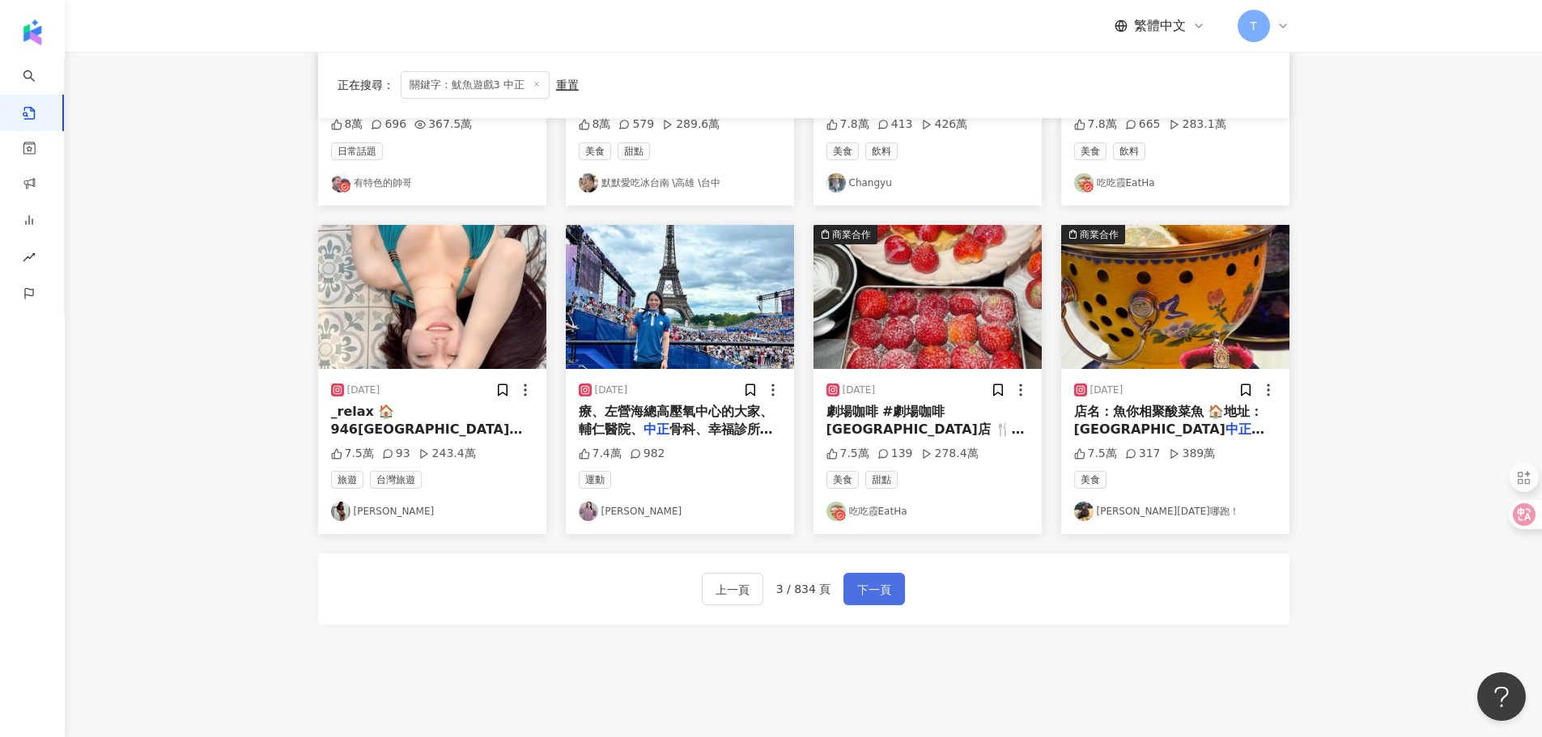
scroll to position [712, 0]
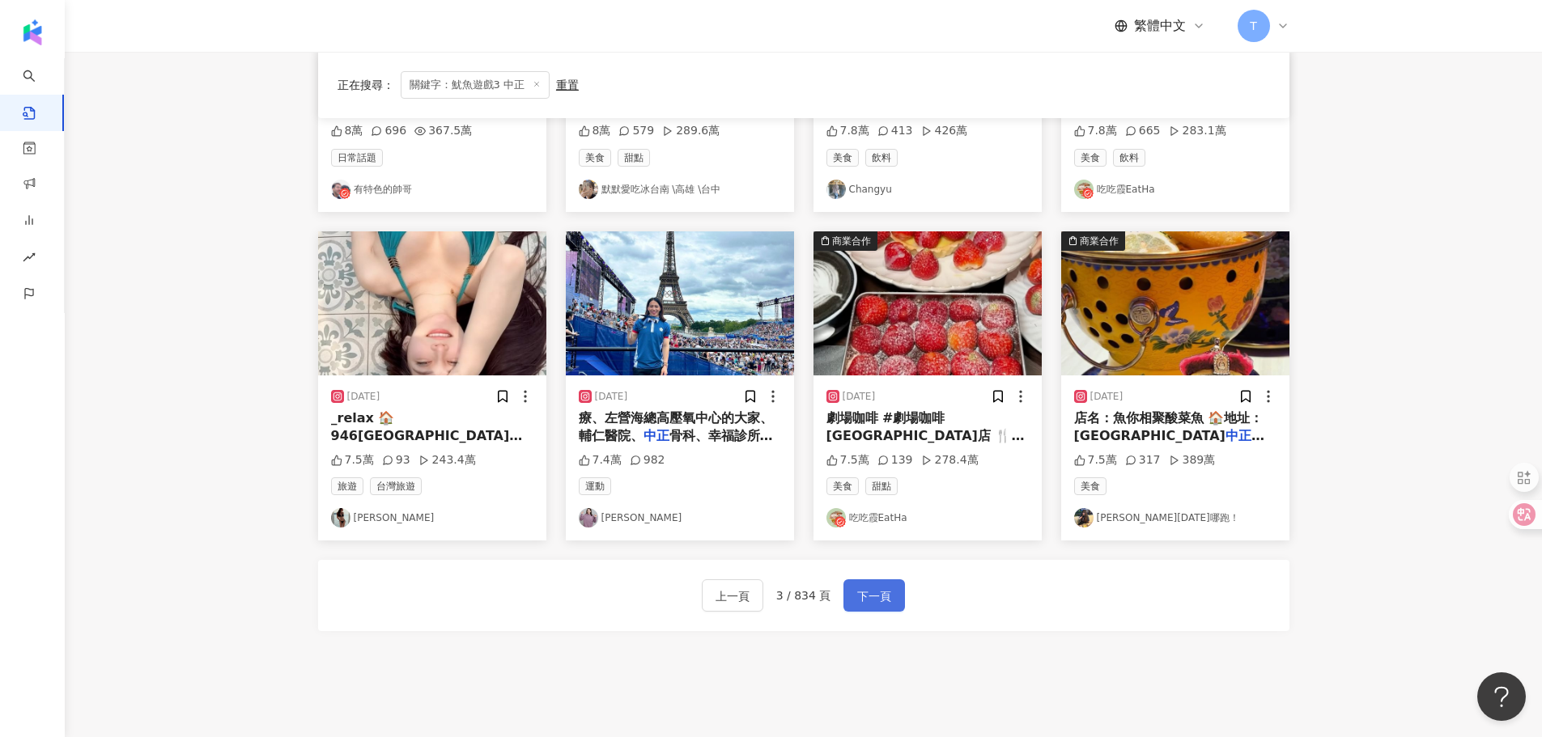
click at [889, 590] on button "下一頁" at bounding box center [874, 596] width 62 height 32
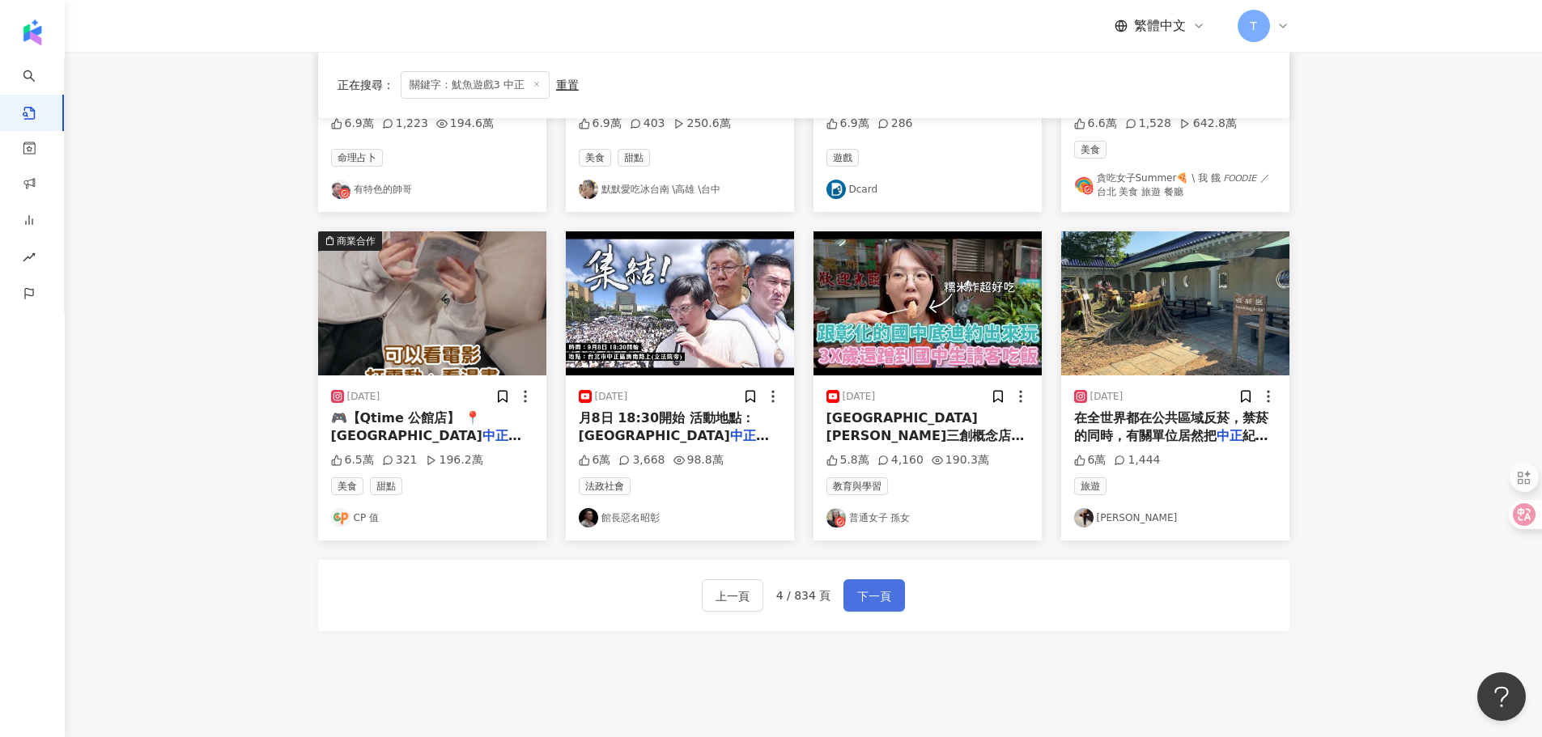
click at [889, 590] on button "下一頁" at bounding box center [874, 596] width 62 height 32
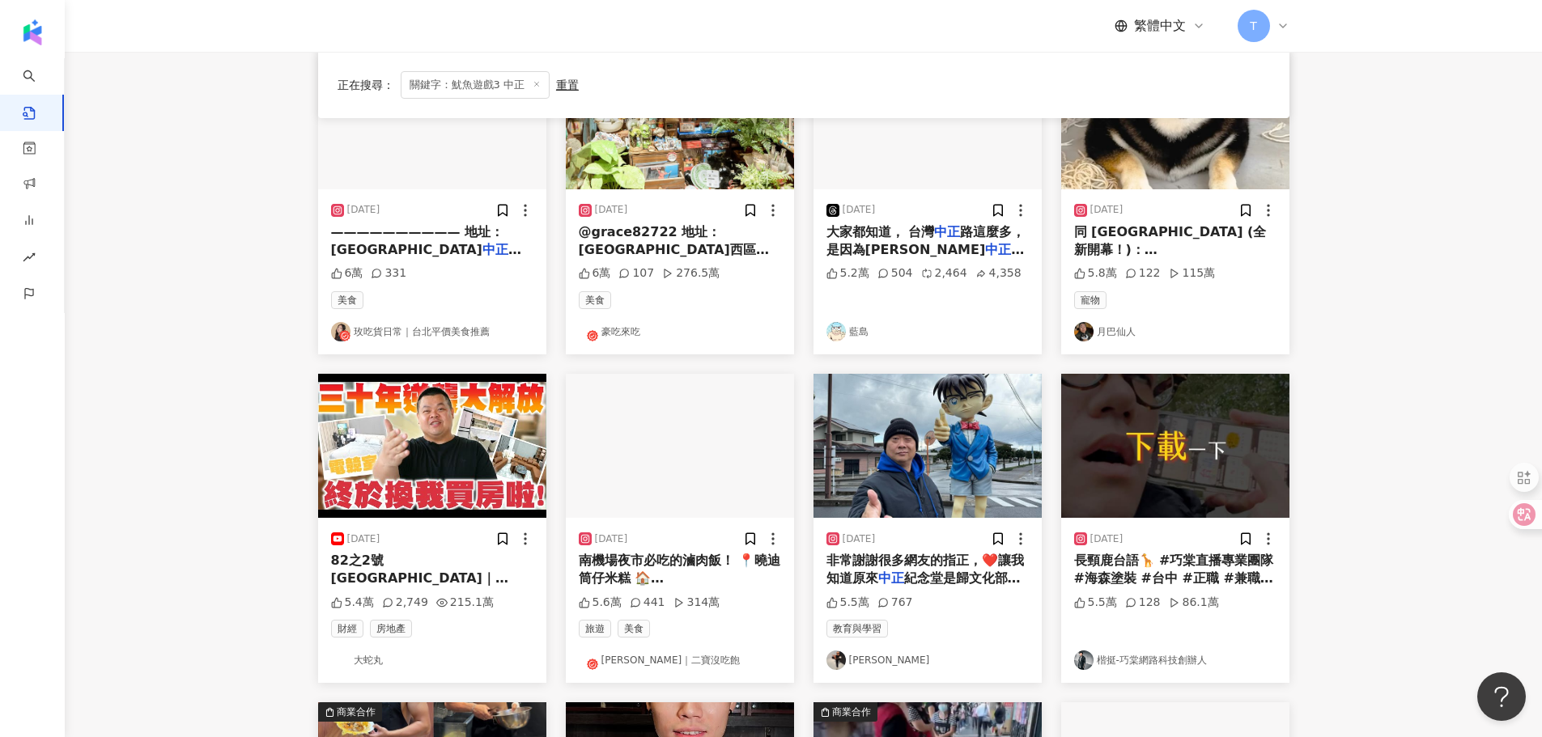
scroll to position [0, 0]
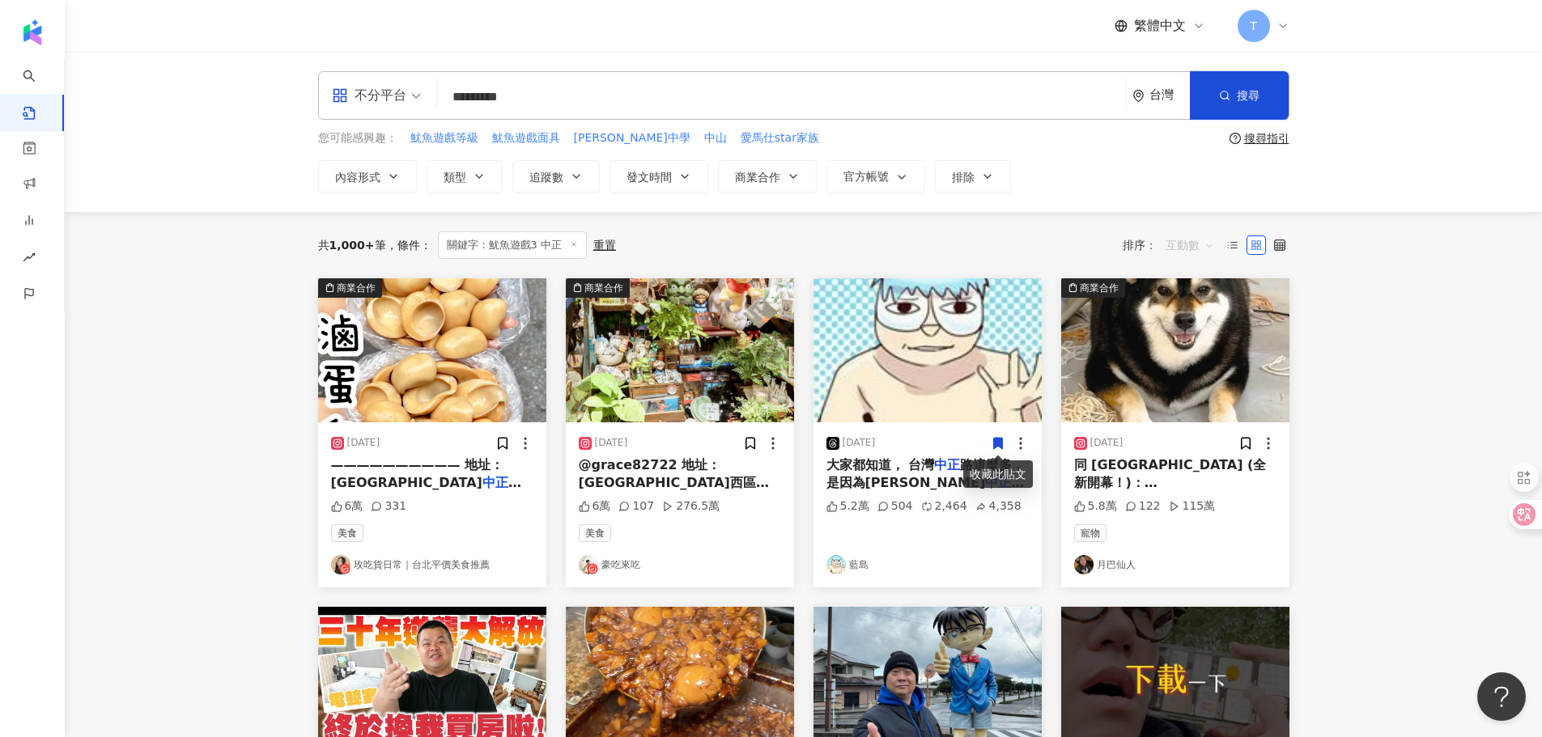
click at [1201, 232] on span "互動數" at bounding box center [1189, 245] width 49 height 26
click at [1197, 274] on div "關聯性" at bounding box center [1192, 279] width 45 height 18
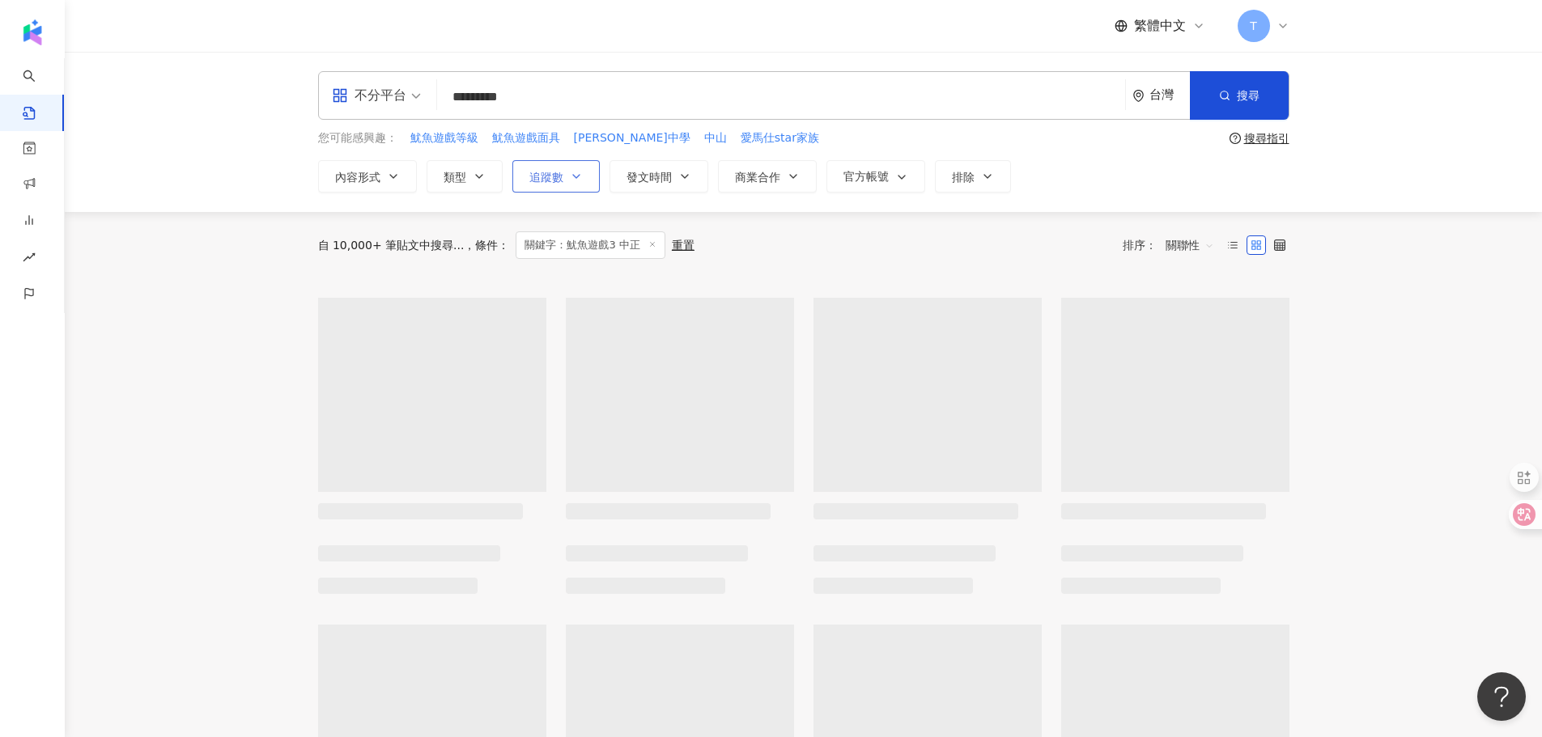
click at [575, 180] on icon "button" at bounding box center [576, 176] width 13 height 13
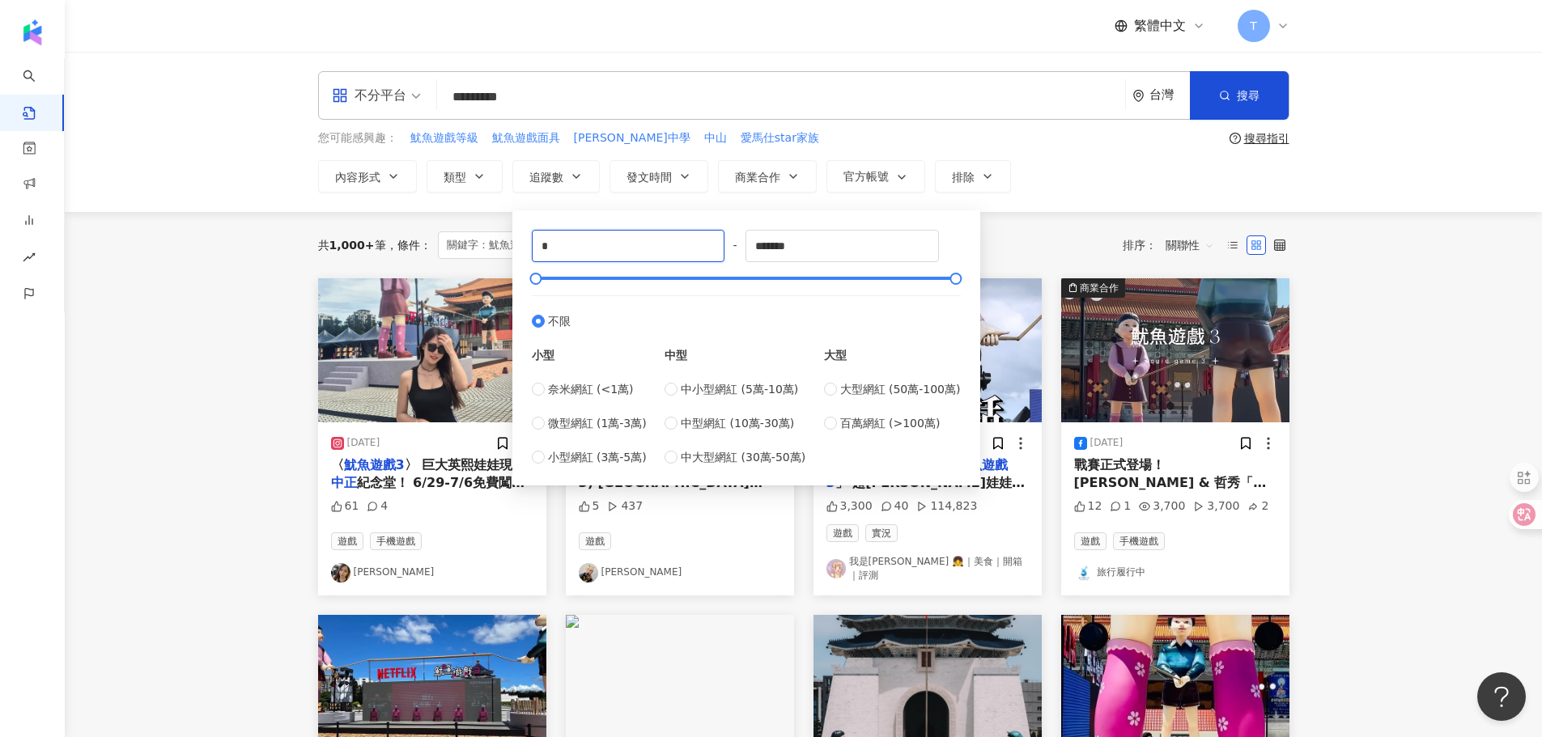
drag, startPoint x: 517, startPoint y: 247, endPoint x: 497, endPoint y: 250, distance: 20.5
click at [497, 249] on main "不分平台 ********* 台灣 搜尋 searchOperator 插入語法 完全符合 "" 聯集 OR 交集 AND 排除 - 群組 {} 您可能感興趣…" at bounding box center [803, 726] width 1477 height 1348
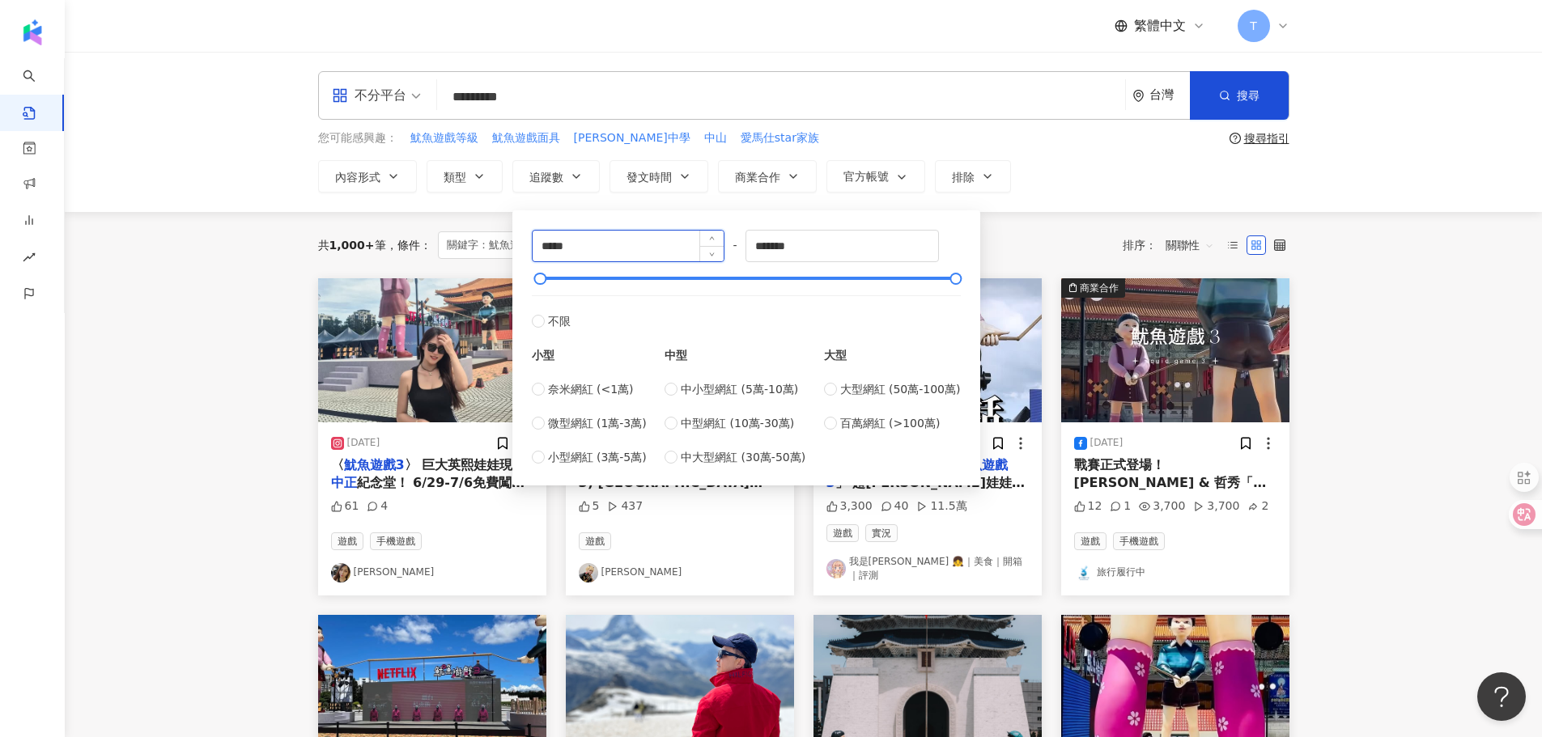
type input "******"
click at [1344, 295] on main "不分平台 ********* 台灣 搜尋 searchOperator 插入語法 完全符合 "" 聯集 OR 交集 AND 排除 - 群組 {} 您可能感興趣…" at bounding box center [803, 726] width 1477 height 1348
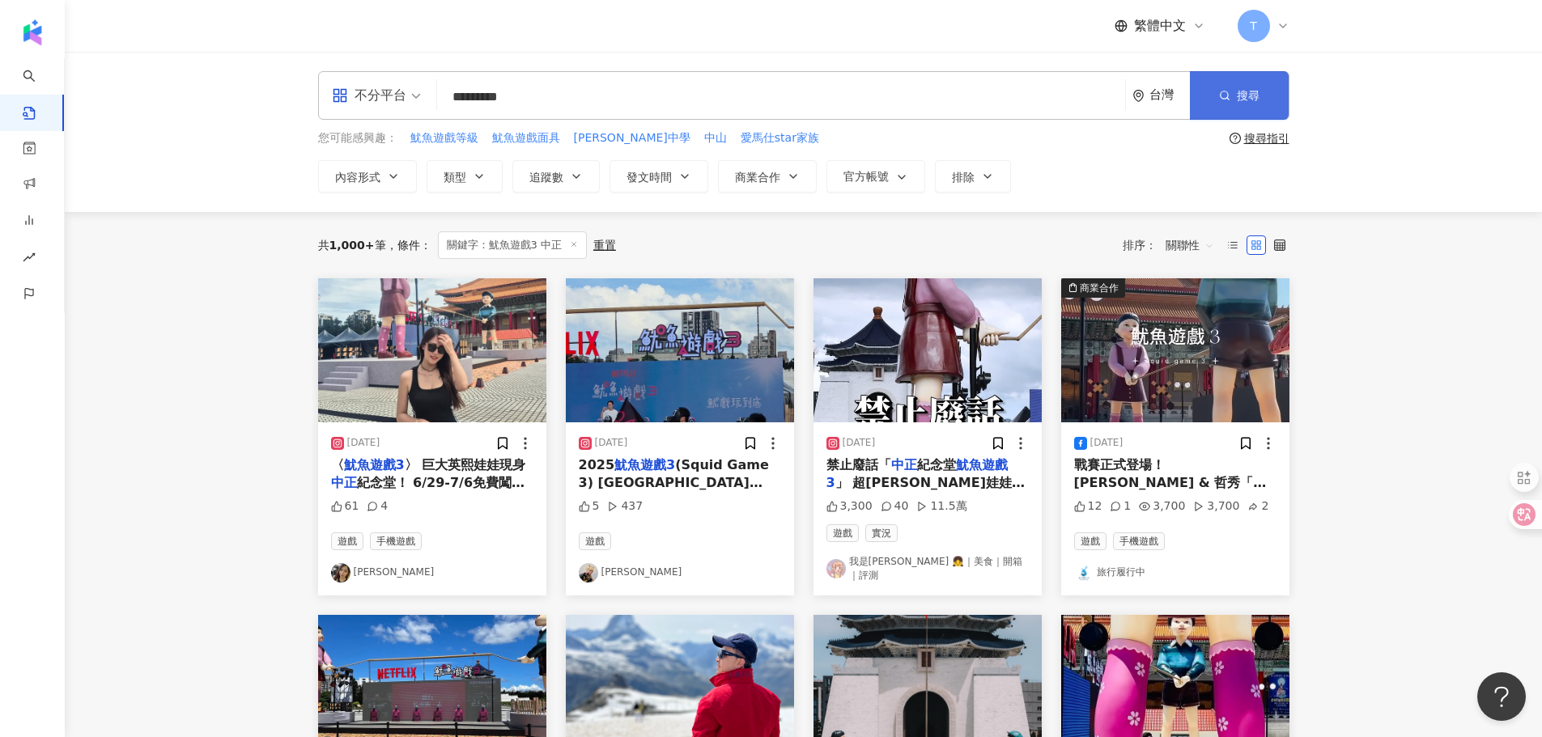
click at [1256, 79] on button "搜尋" at bounding box center [1239, 95] width 99 height 49
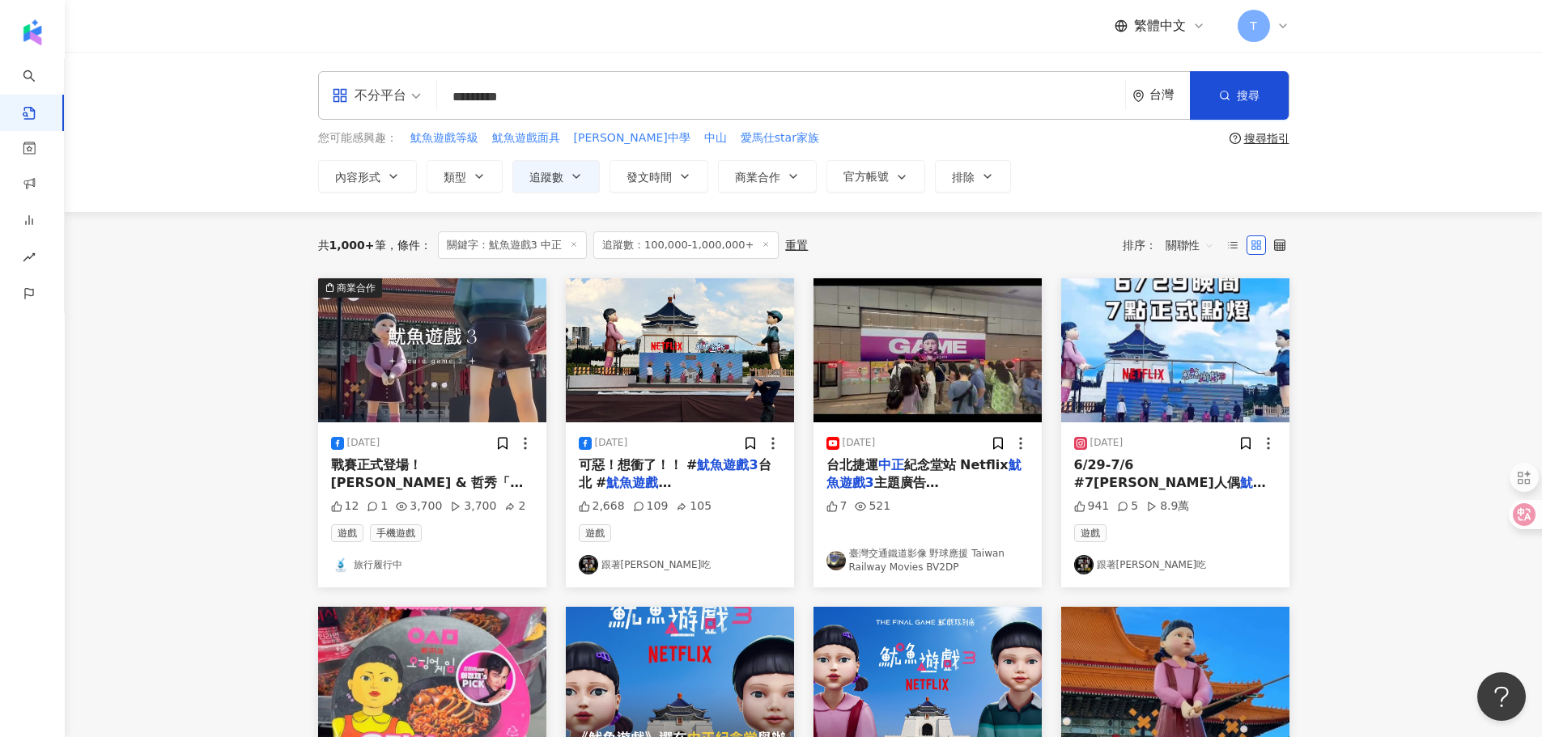
scroll to position [243, 0]
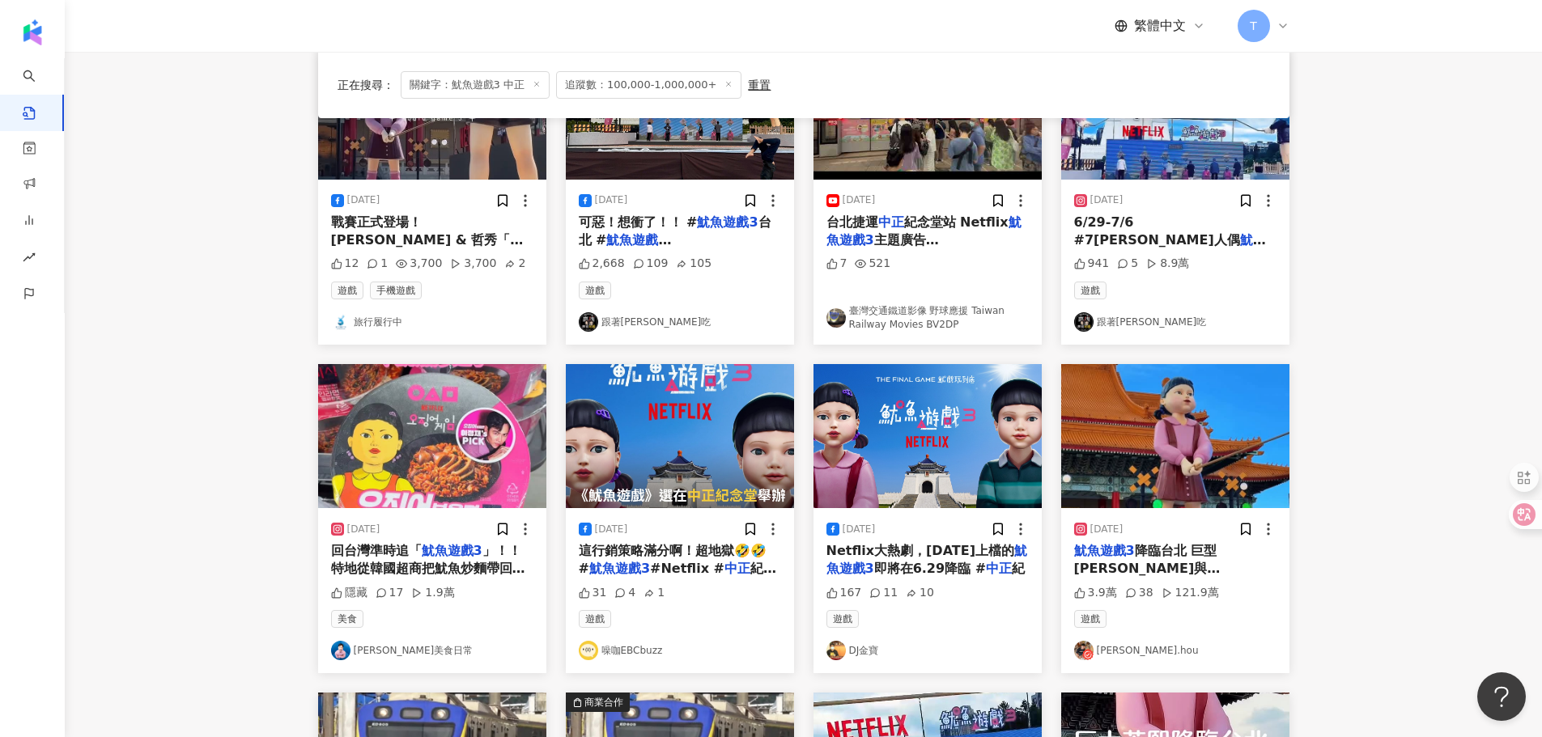
click at [1199, 455] on img at bounding box center [1175, 436] width 228 height 144
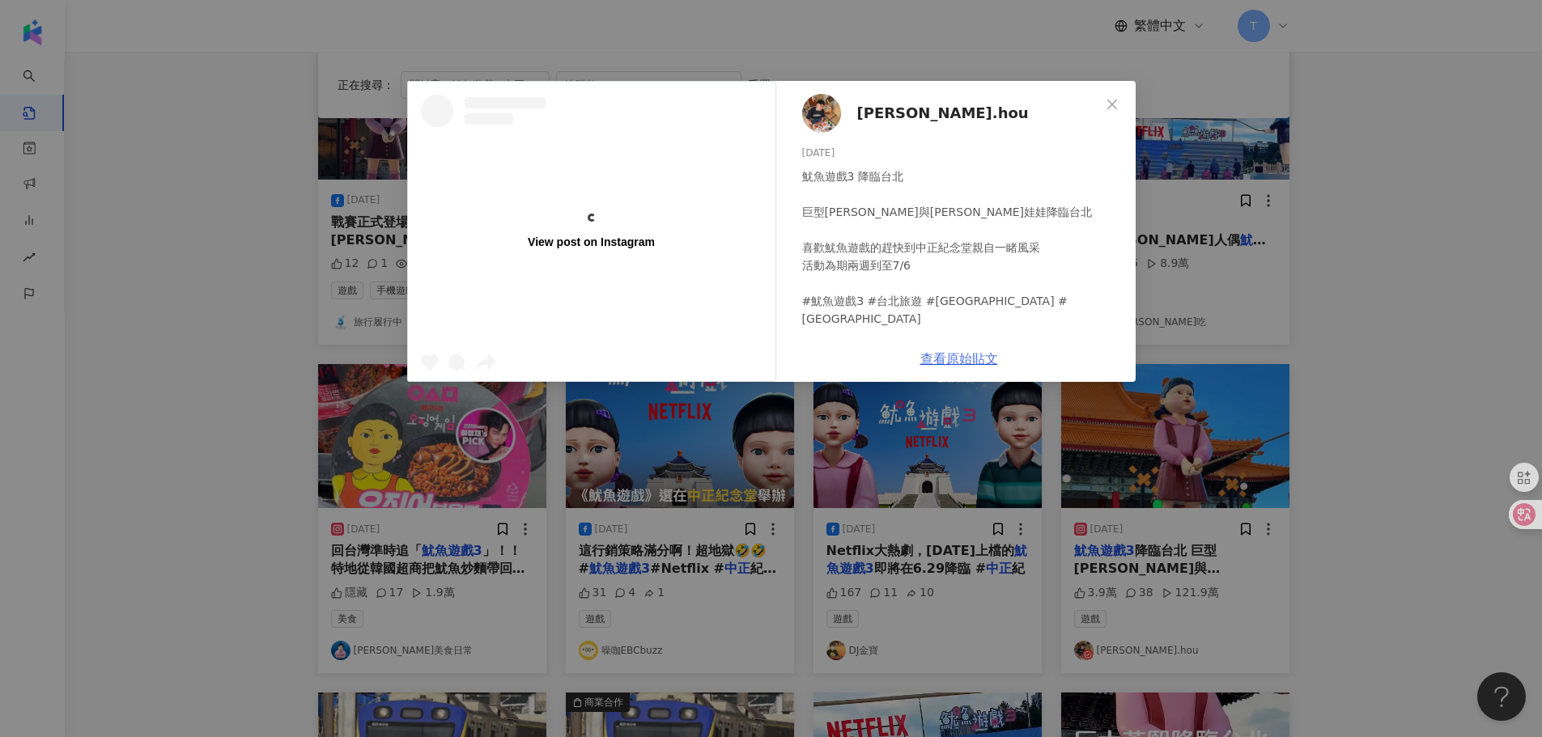
click at [979, 365] on link "查看原始貼文" at bounding box center [959, 358] width 78 height 15
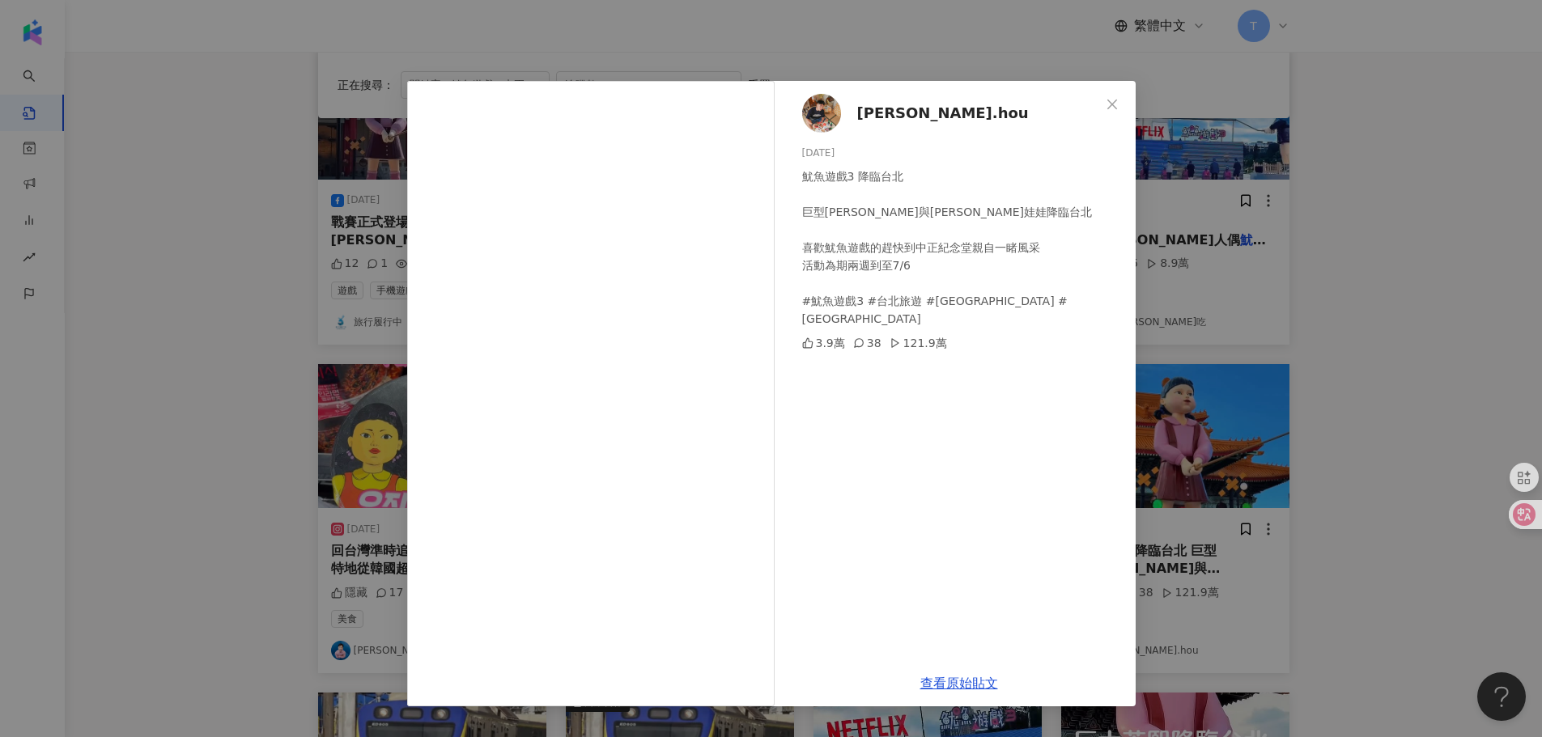
click at [822, 86] on div "[PERSON_NAME].hou [DATE] 魷魚遊戲3 降臨台北 巨型[PERSON_NAME]與[PERSON_NAME]娃娃降臨台北 喜歡魷魚遊戲的…" at bounding box center [959, 371] width 353 height 580
click at [826, 65] on div "[PERSON_NAME].hou [DATE] 魷魚遊戲3 降臨台北 巨型[PERSON_NAME]與[PERSON_NAME]娃娃降臨台北 喜歡魷魚遊戲的…" at bounding box center [771, 368] width 1542 height 737
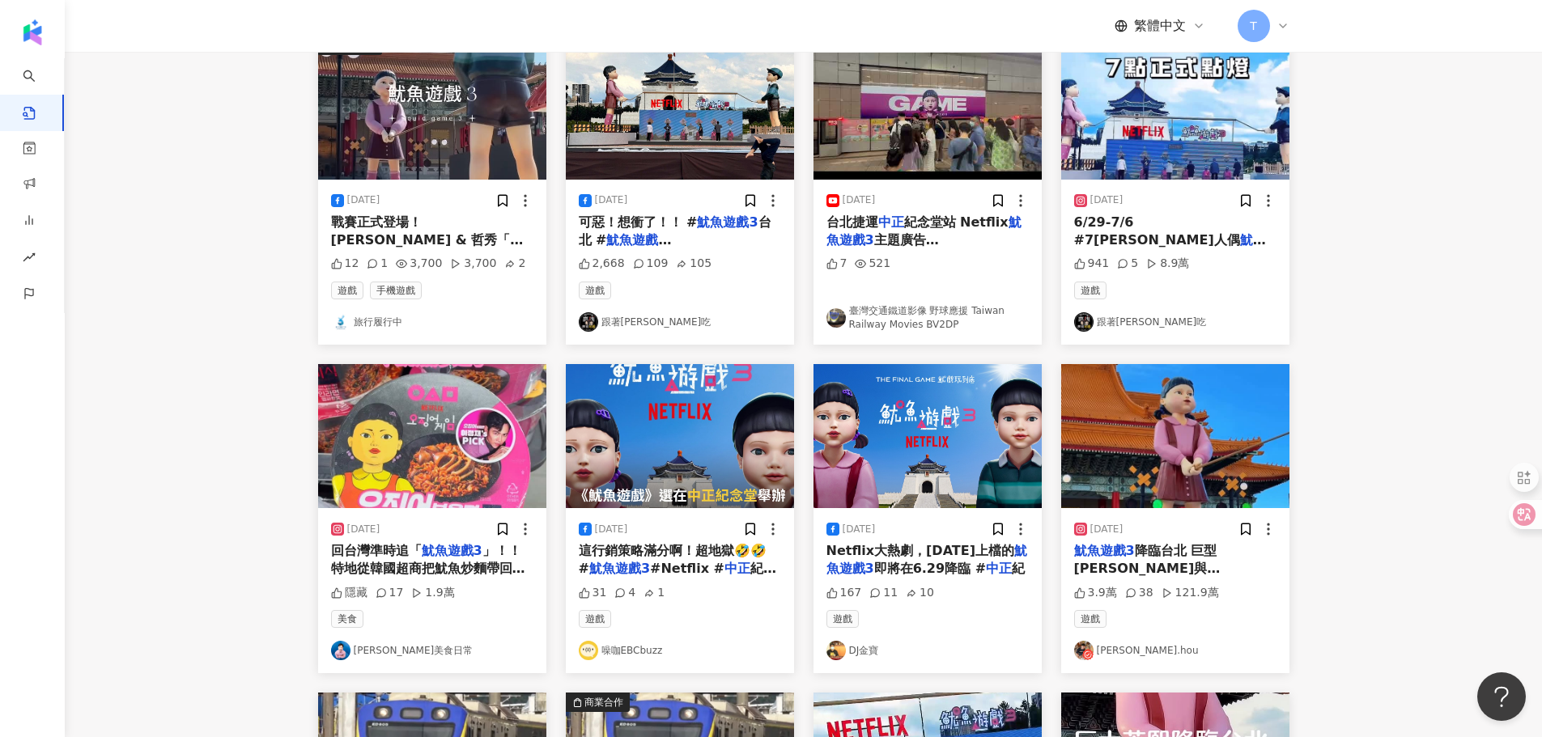
scroll to position [0, 0]
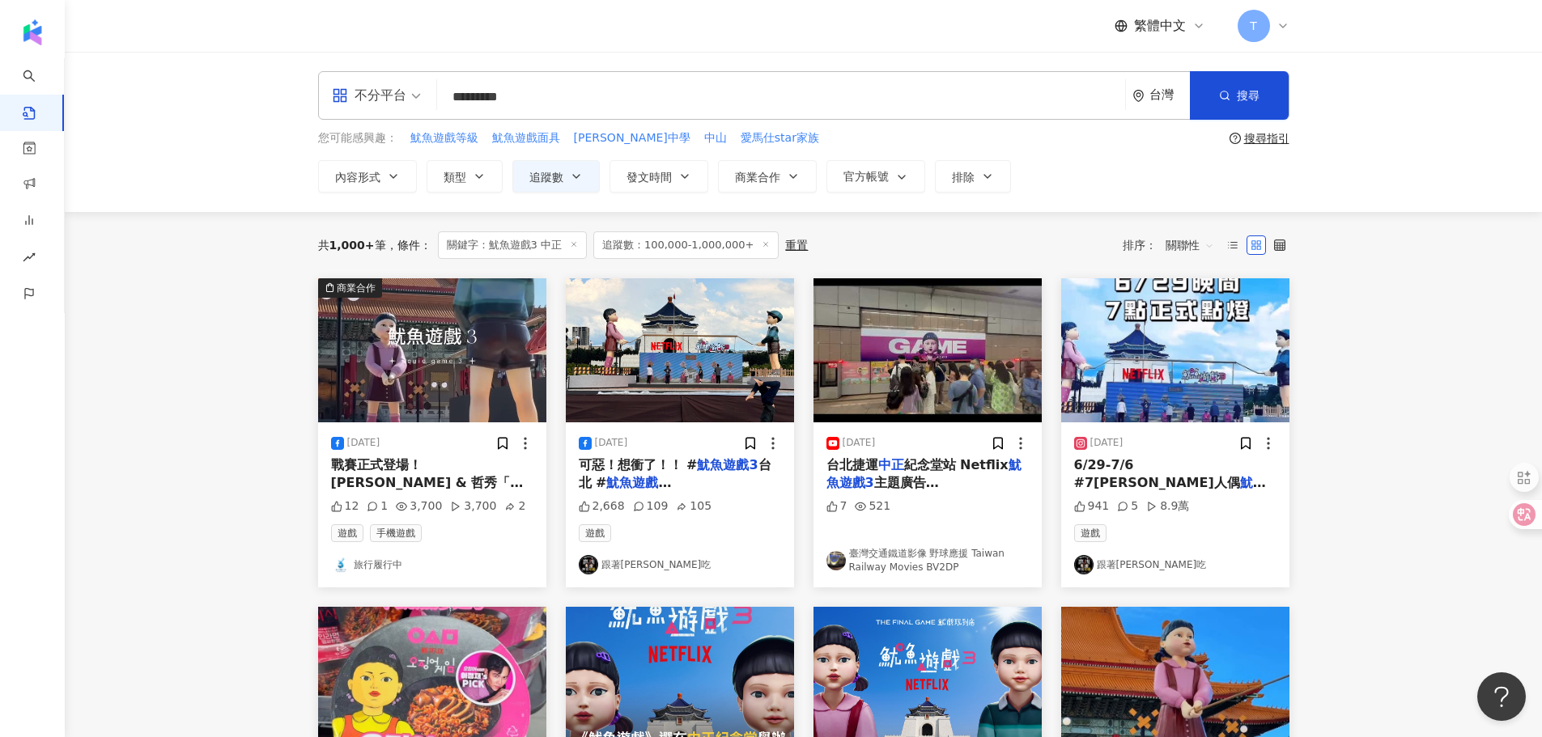
click at [789, 101] on input "*********" at bounding box center [781, 96] width 675 height 35
type input "*******"
click at [762, 185] on button "商業合作" at bounding box center [767, 176] width 99 height 32
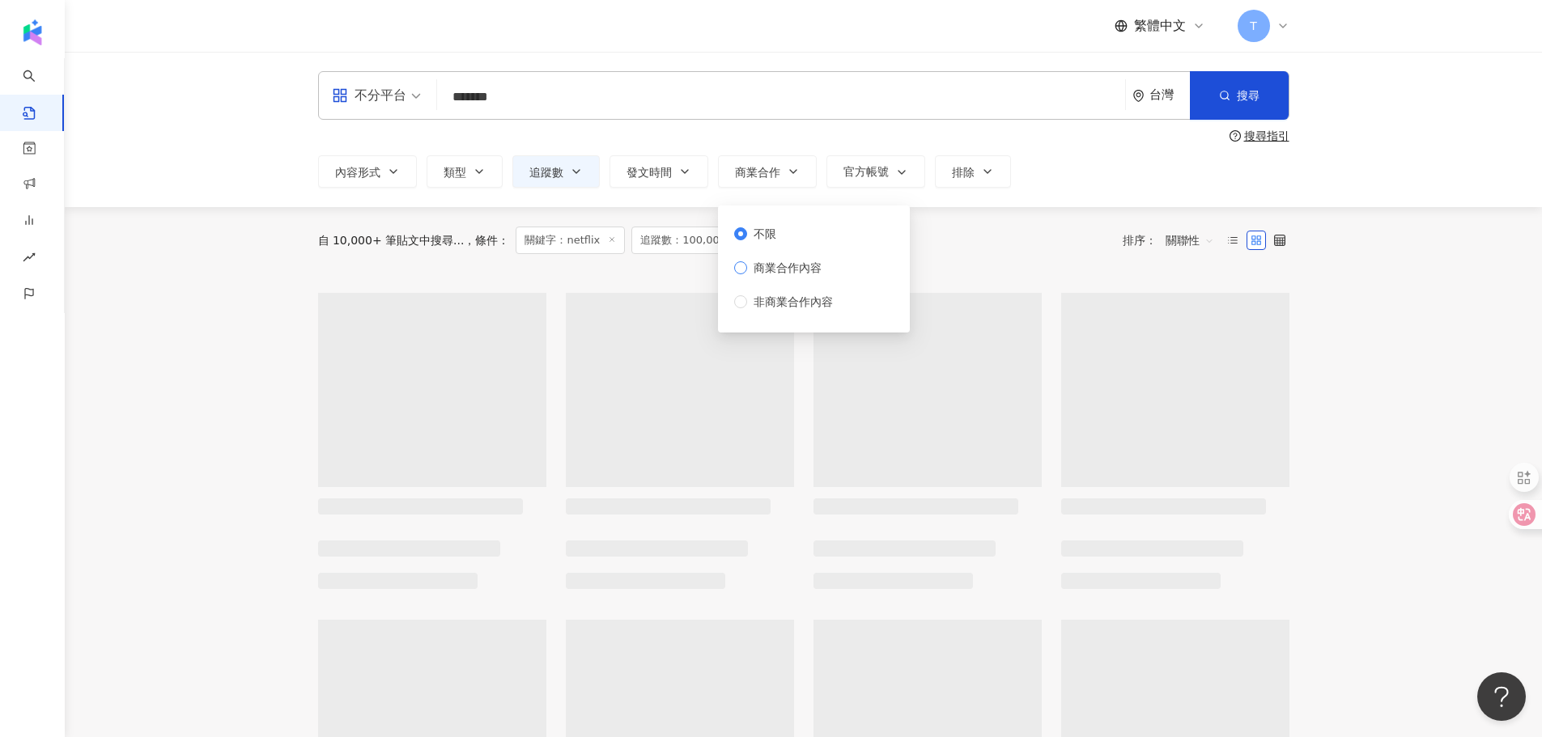
click at [788, 268] on span "商業合作內容" at bounding box center [787, 268] width 81 height 18
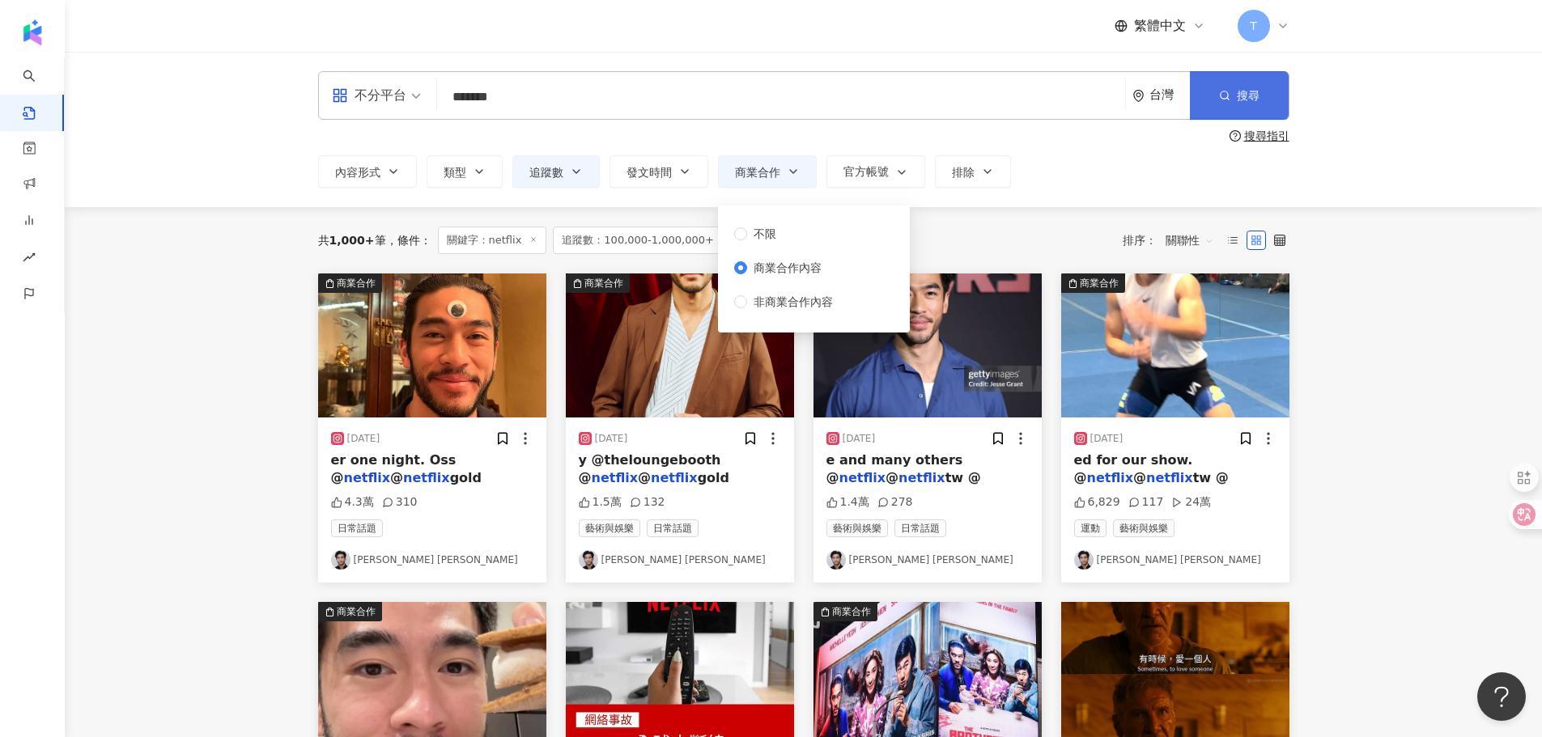
click at [1246, 74] on button "搜尋" at bounding box center [1239, 95] width 99 height 49
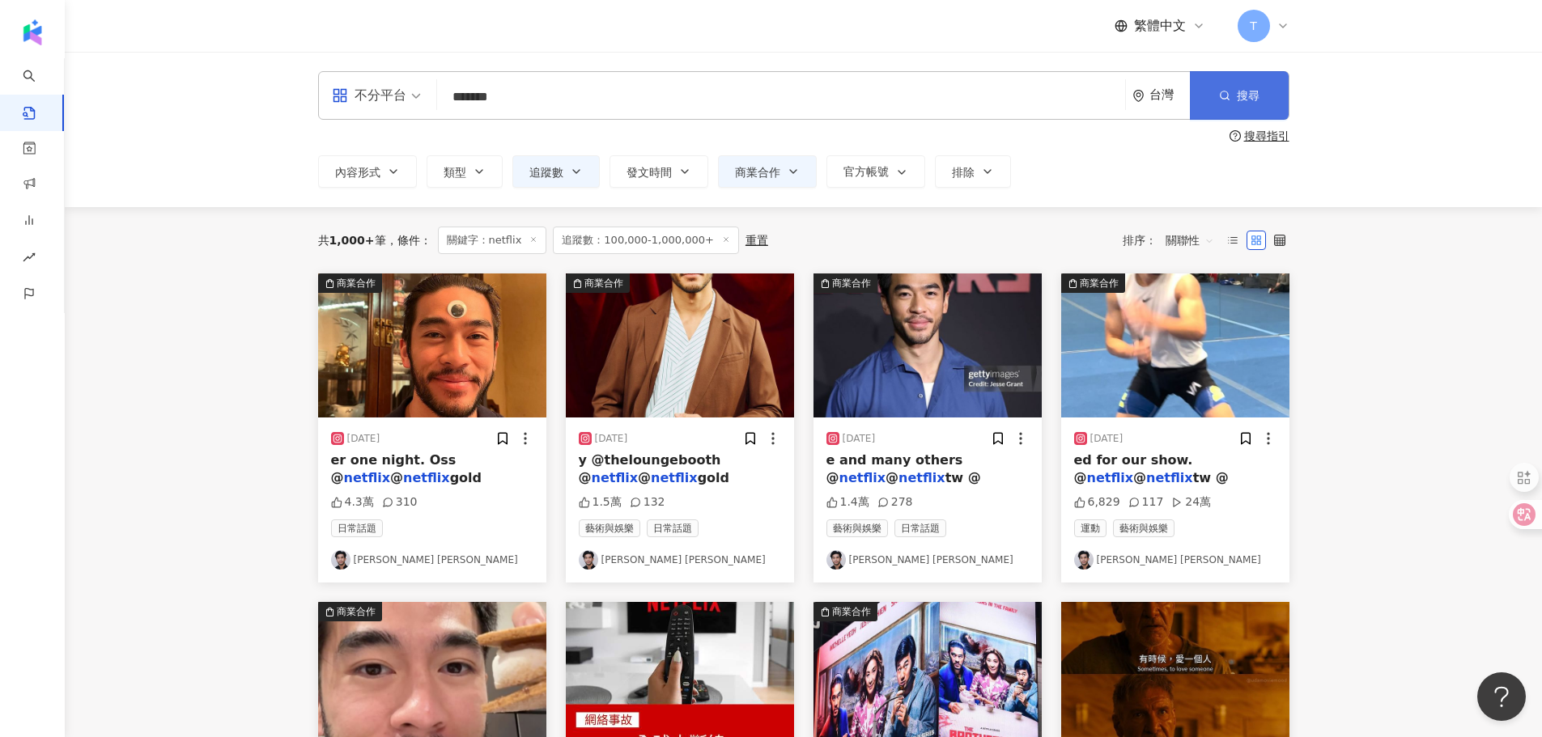
click at [1246, 74] on button "搜尋" at bounding box center [1239, 95] width 99 height 49
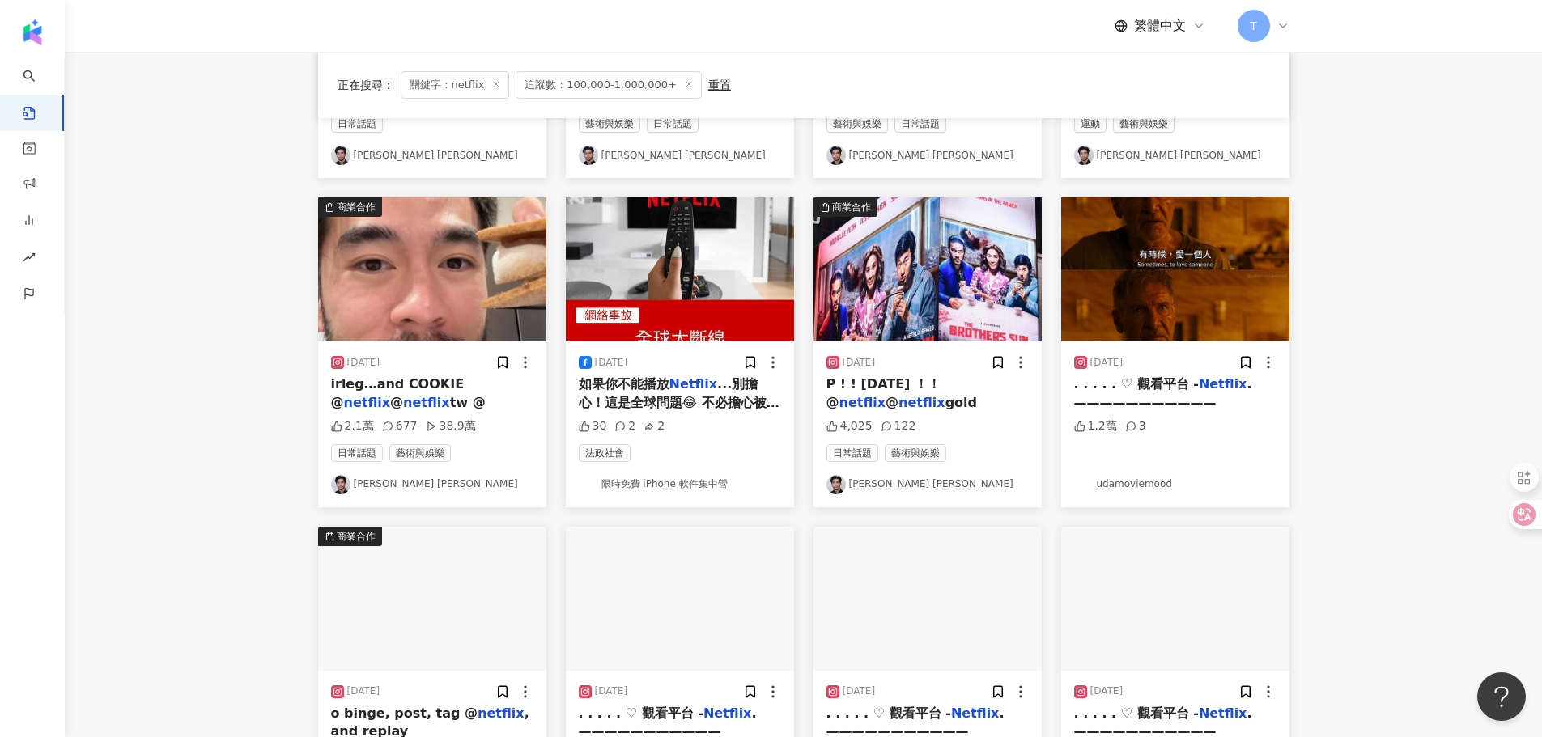
scroll to position [809, 0]
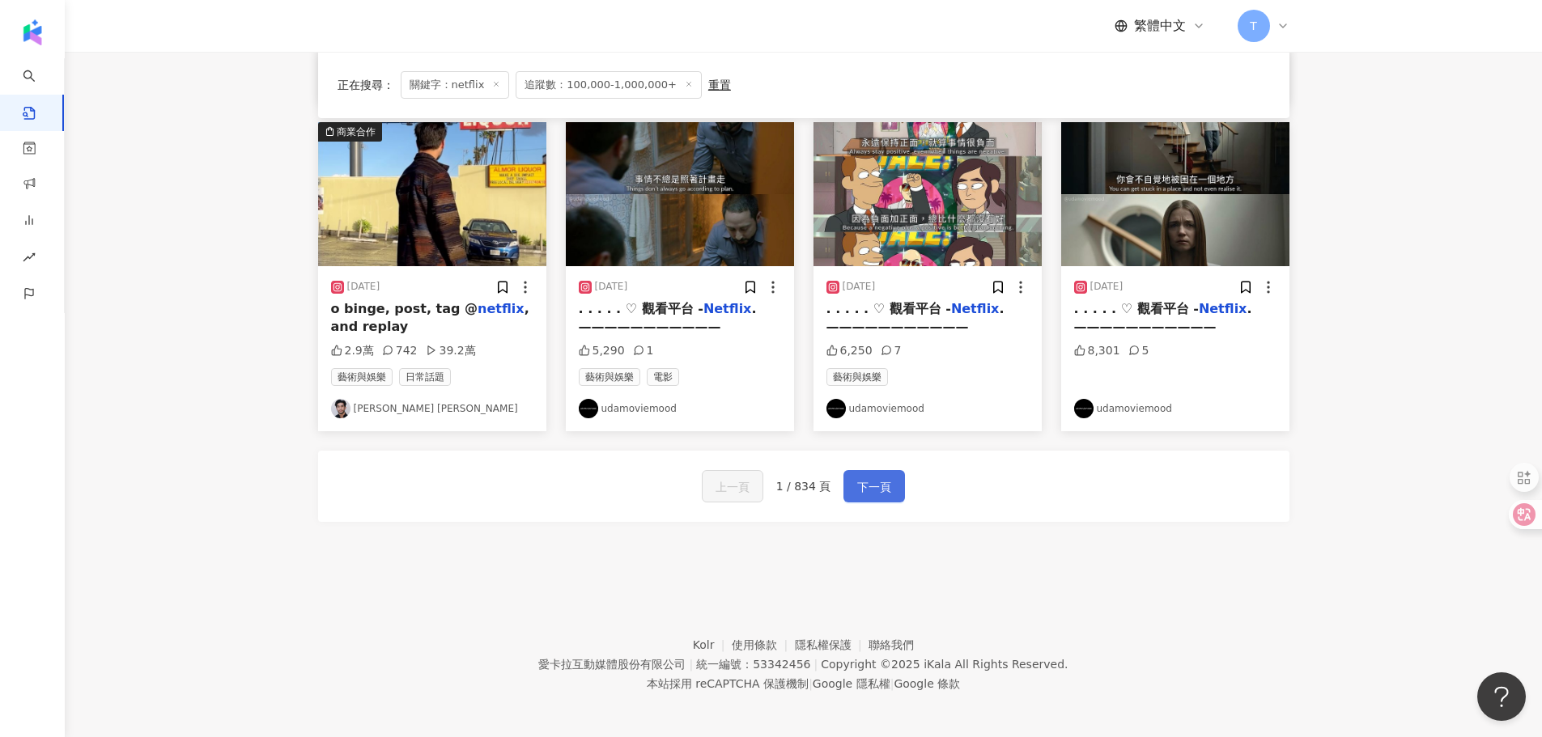
click at [877, 494] on span "下一頁" at bounding box center [874, 487] width 34 height 19
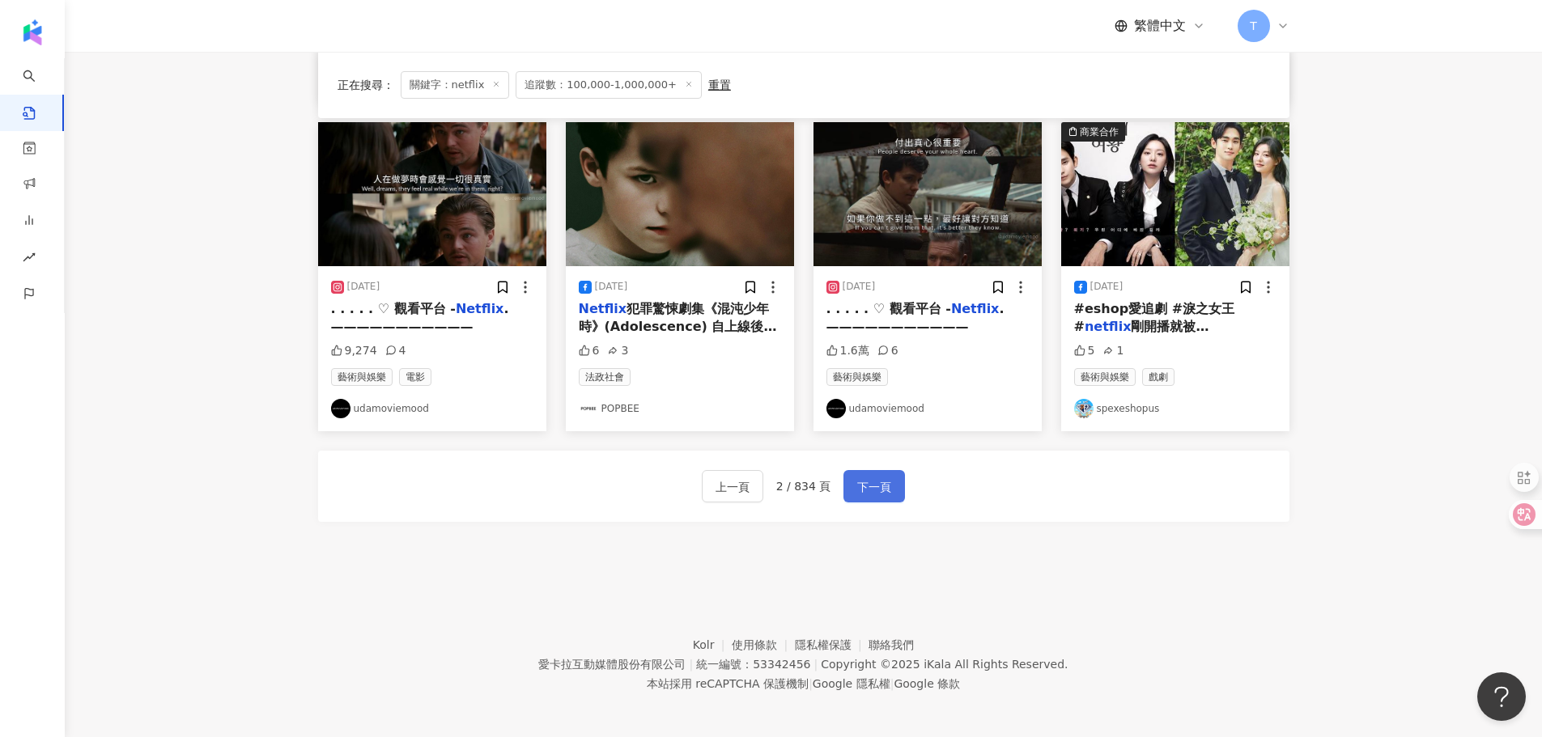
click at [877, 494] on span "下一頁" at bounding box center [874, 487] width 34 height 19
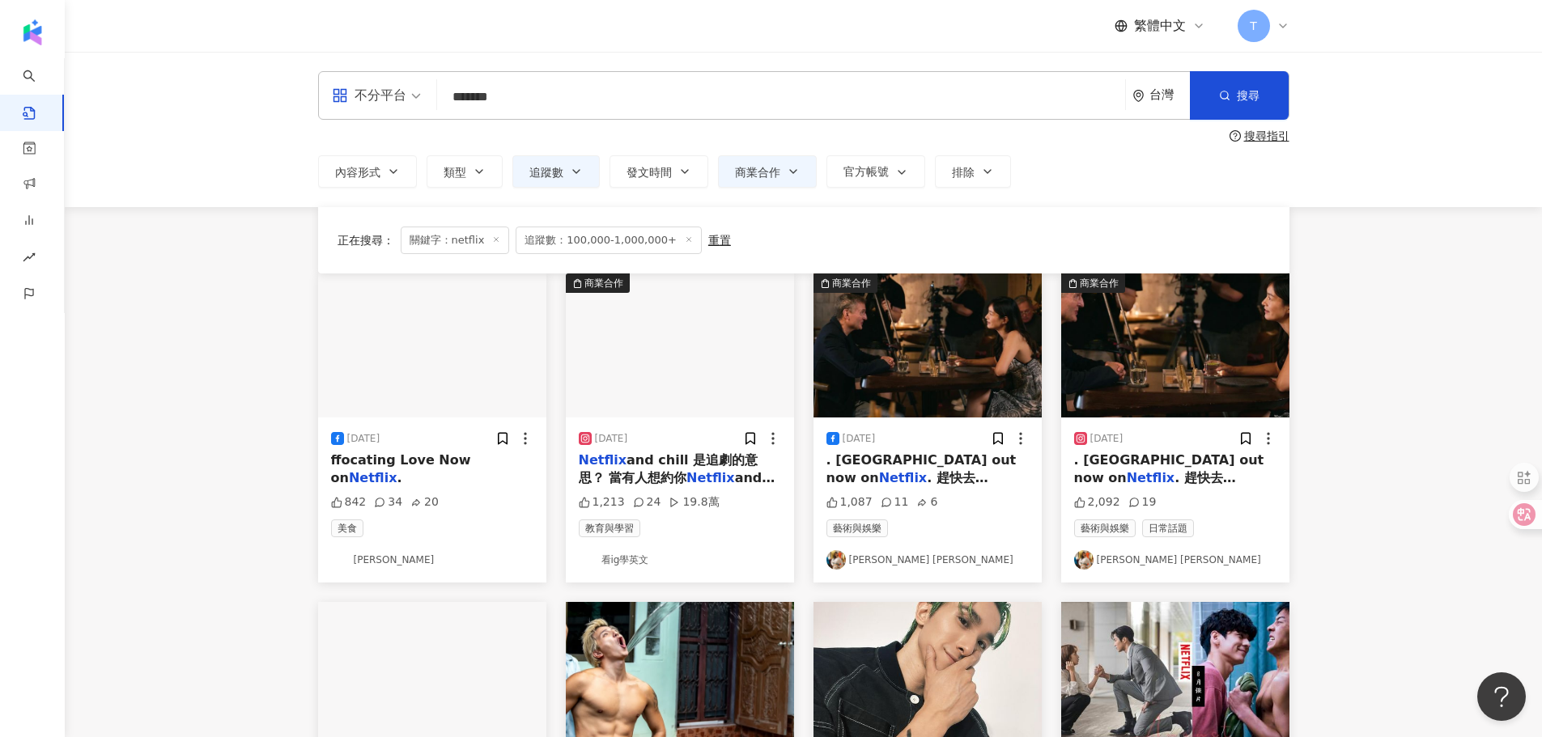
scroll to position [728, 0]
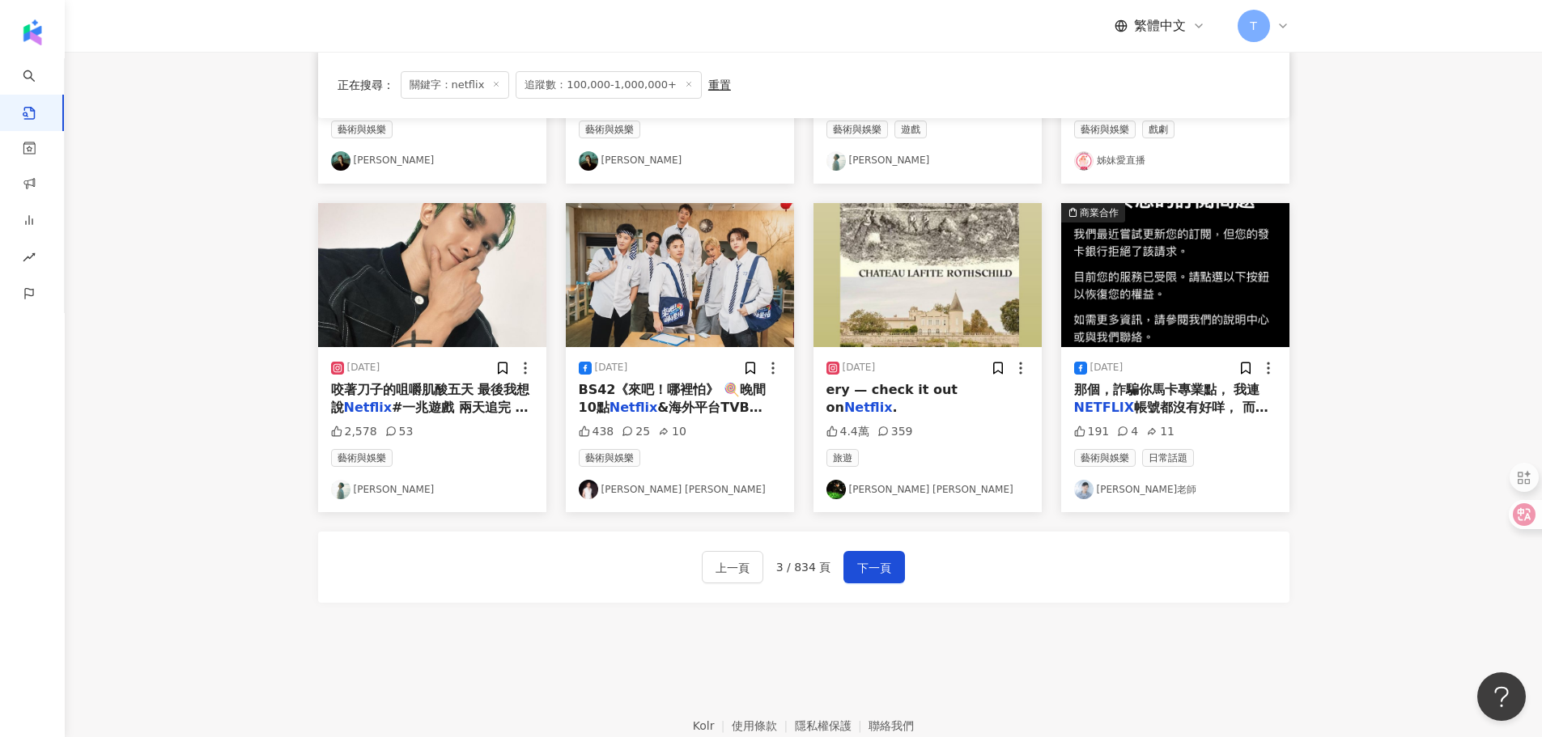
click at [872, 546] on div "上一頁 3 / 834 頁 下一頁" at bounding box center [803, 567] width 971 height 71
click at [872, 559] on span "下一頁" at bounding box center [874, 567] width 34 height 19
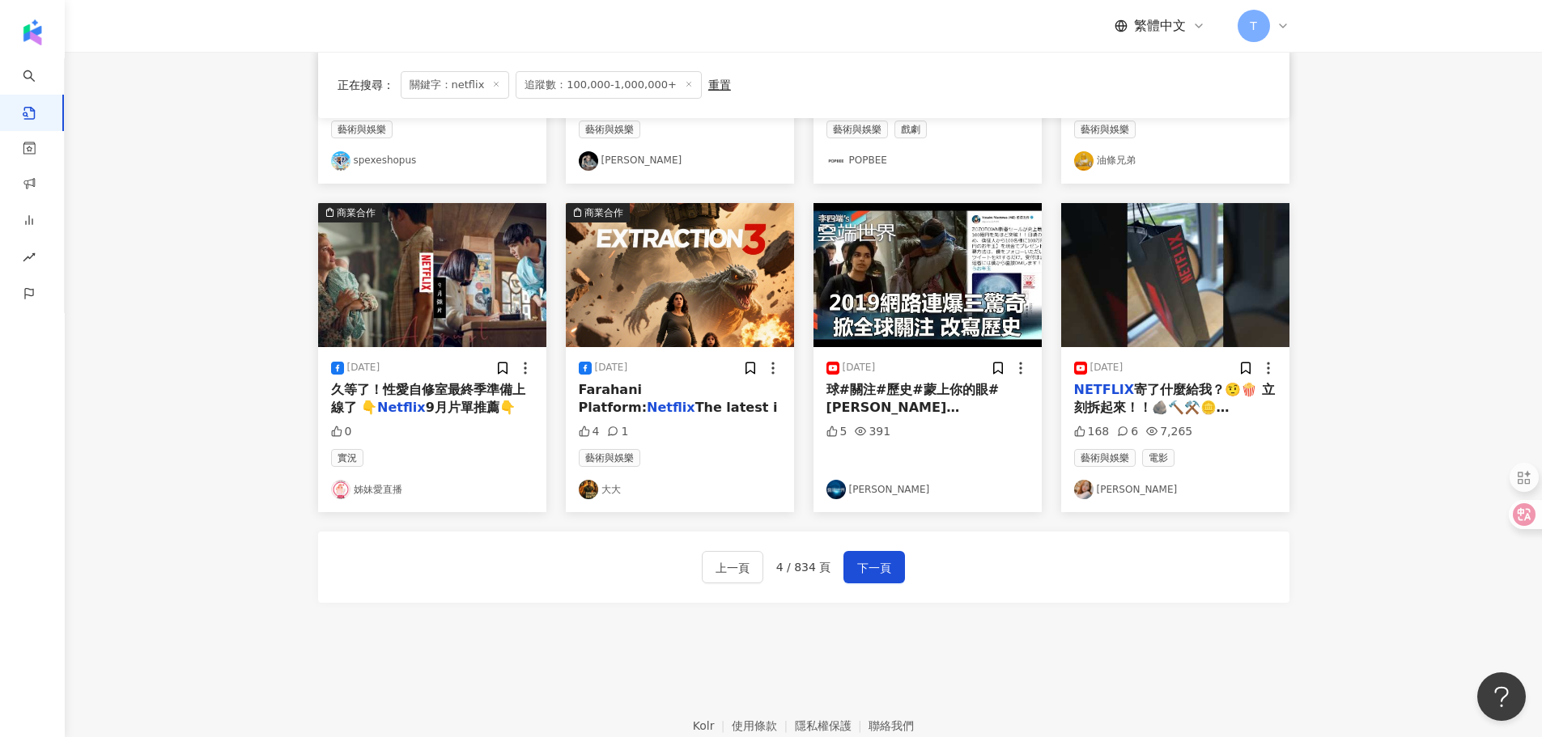
click at [1149, 296] on img at bounding box center [1175, 275] width 228 height 144
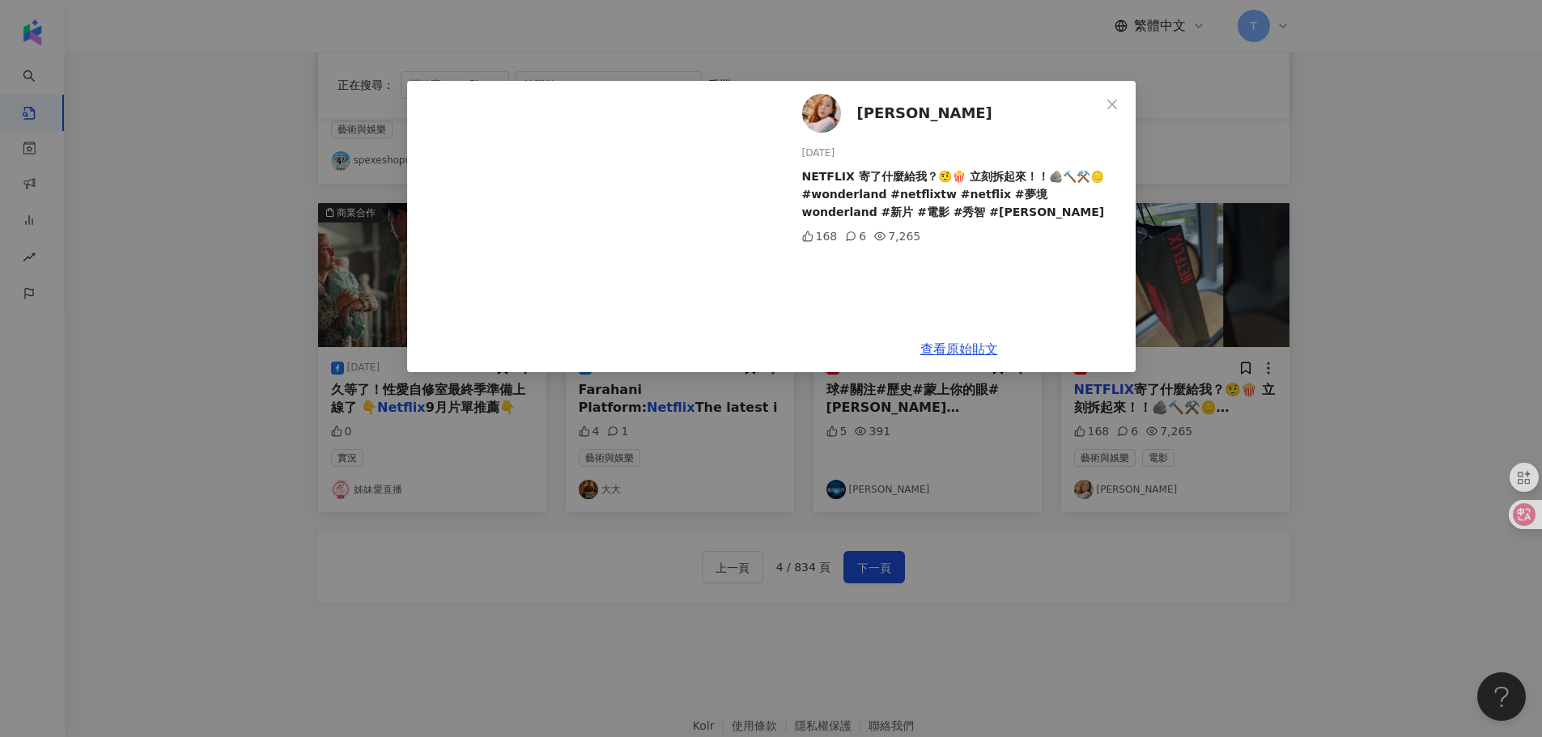
click at [1386, 342] on div "[PERSON_NAME][DATE] NETFLIX 寄了什麼給我？🤨🍿 立刻拆起來！！🪨🔨⚒️🪙 #wonderland #netflixtw #netf…" at bounding box center [771, 368] width 1542 height 737
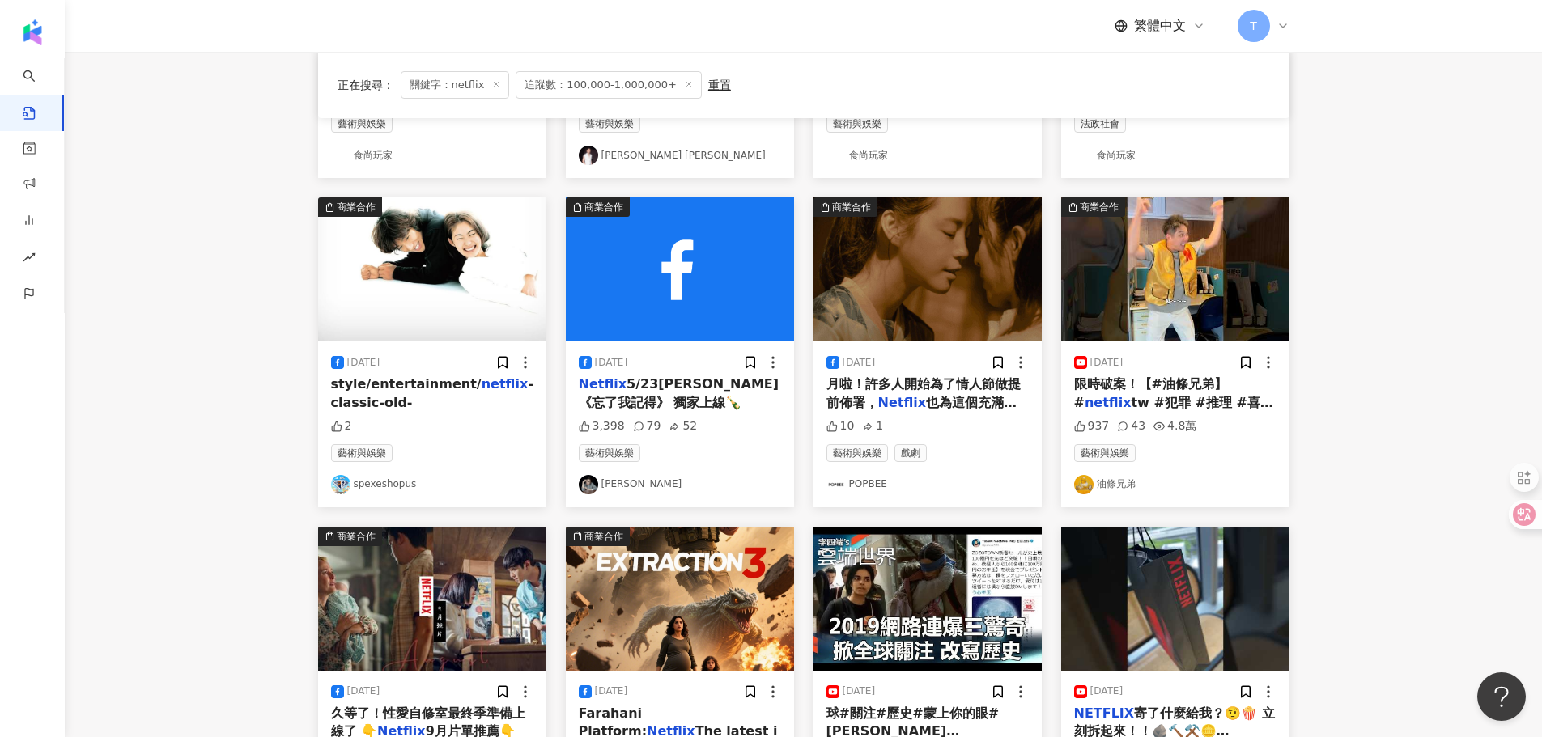
scroll to position [809, 0]
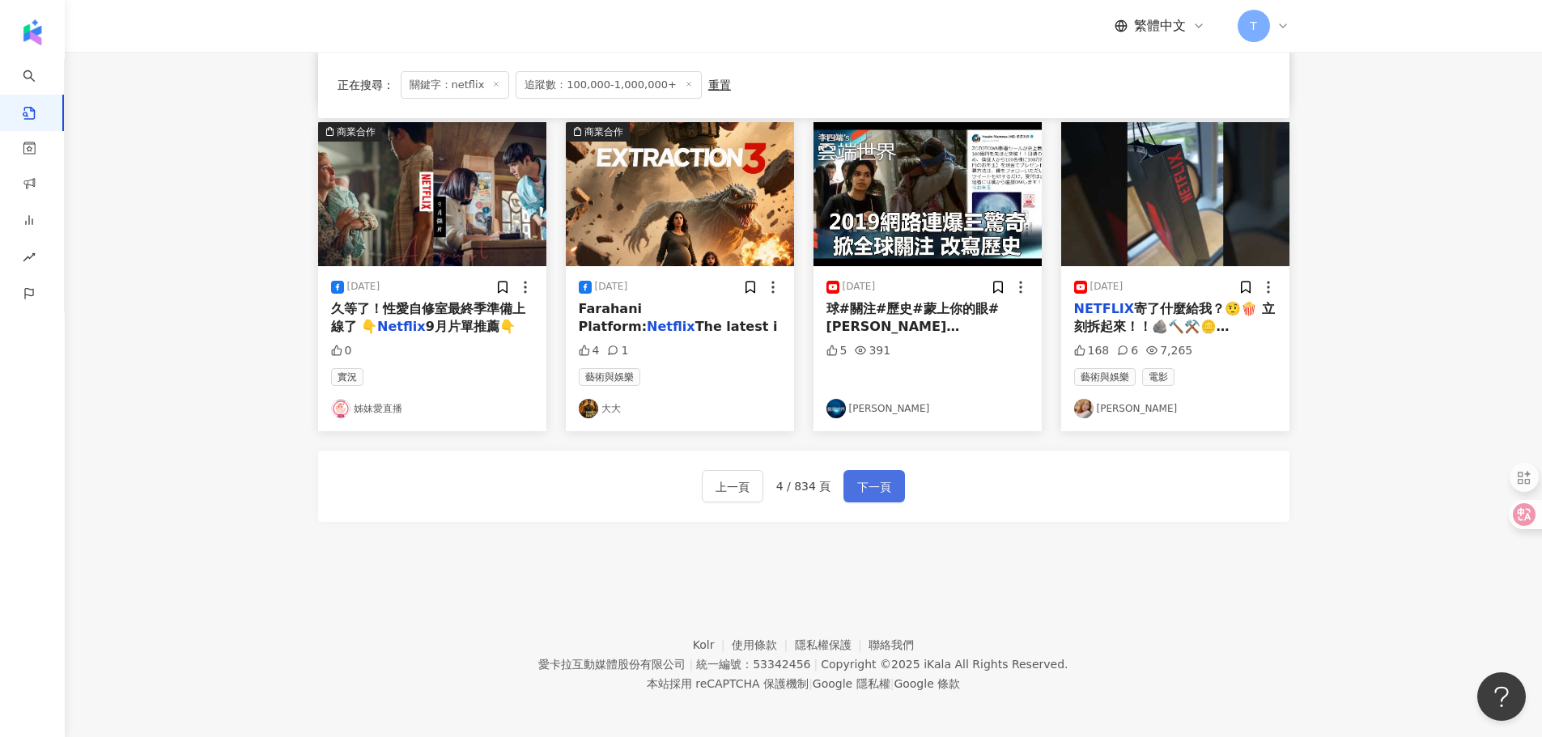
click at [871, 490] on span "下一頁" at bounding box center [874, 487] width 34 height 19
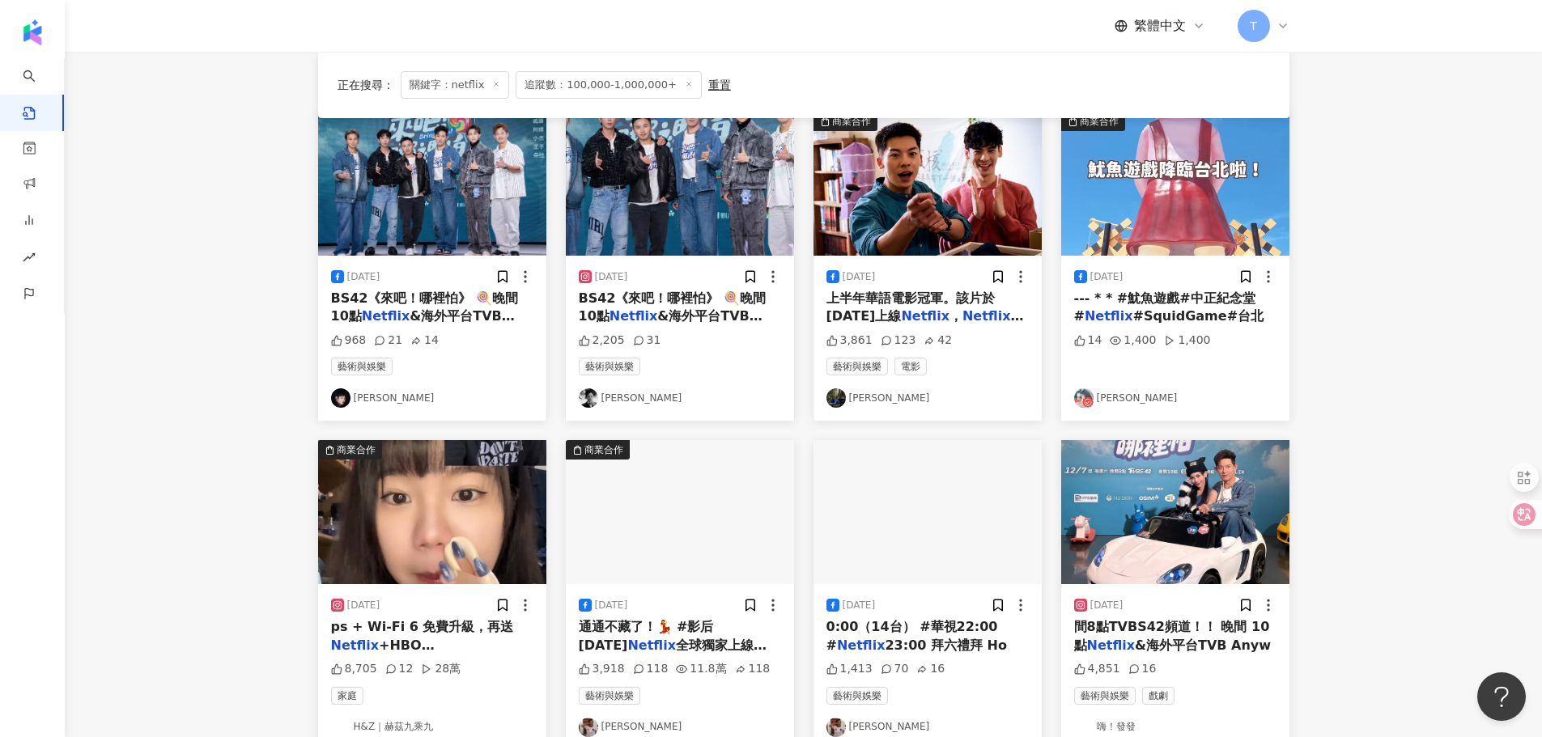
scroll to position [0, 0]
